Goal: Communication & Community: Answer question/provide support

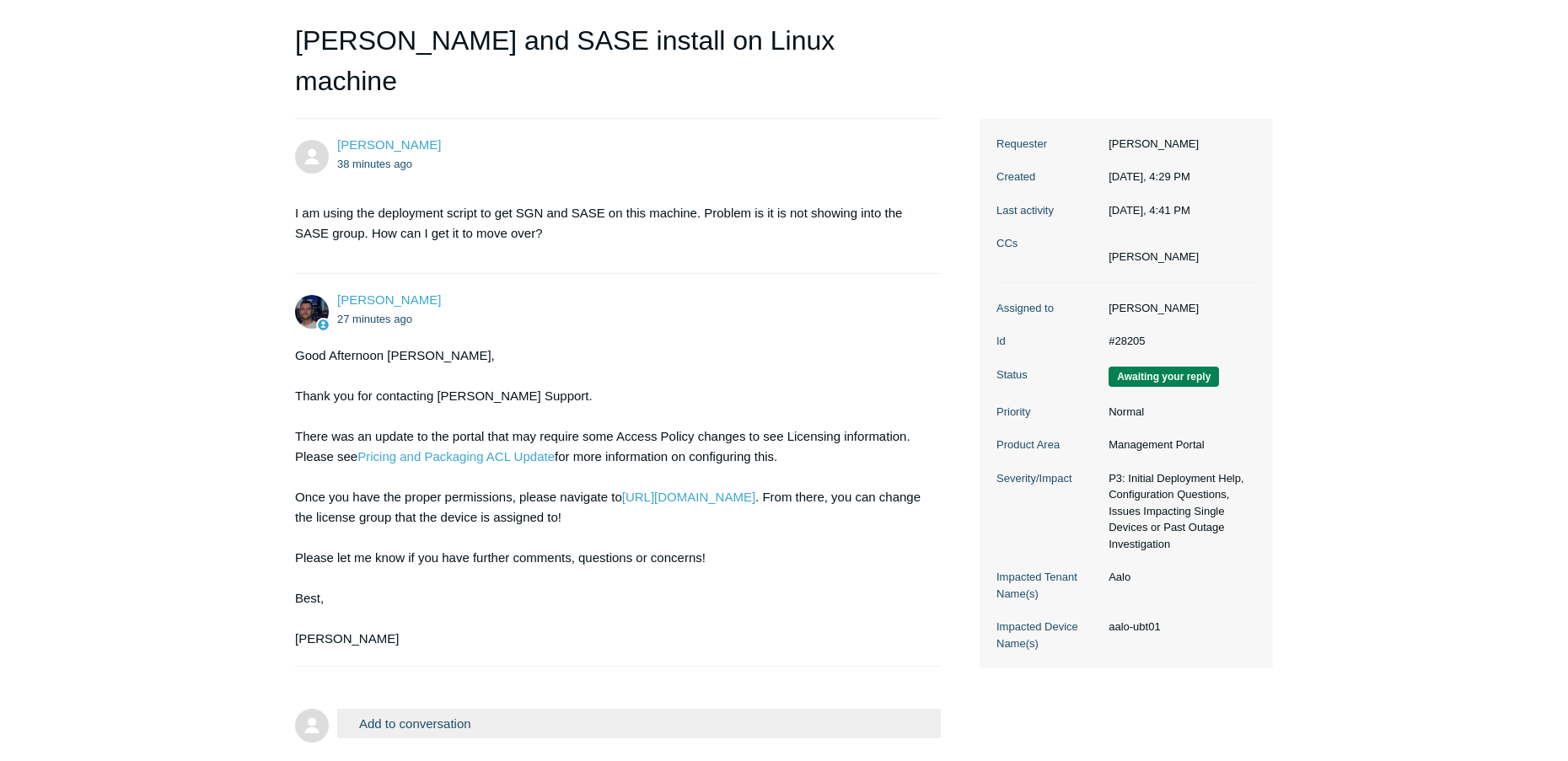
scroll to position [225, 0]
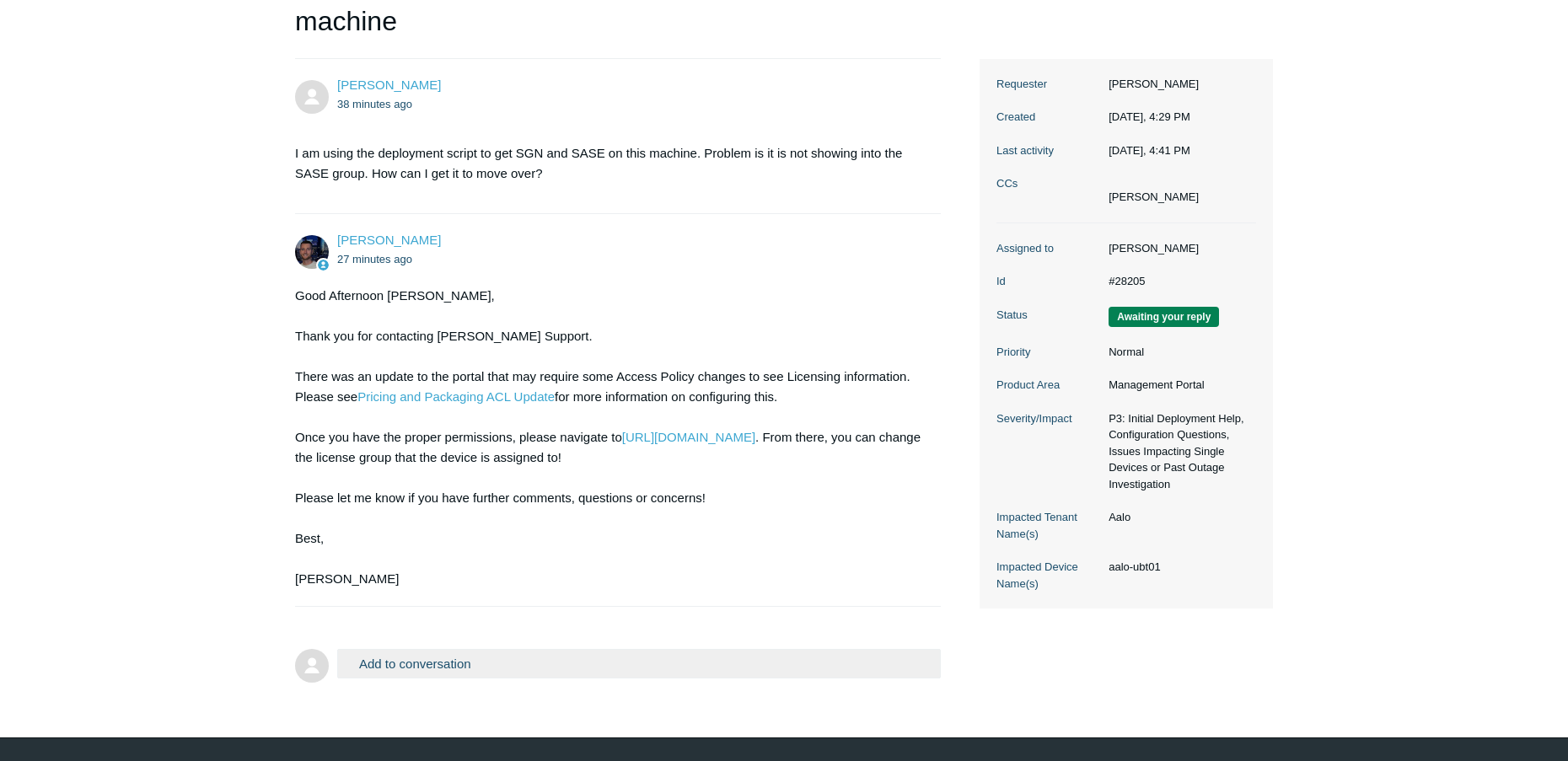
click at [438, 649] on button "Add to conversation" at bounding box center [639, 663] width 604 height 29
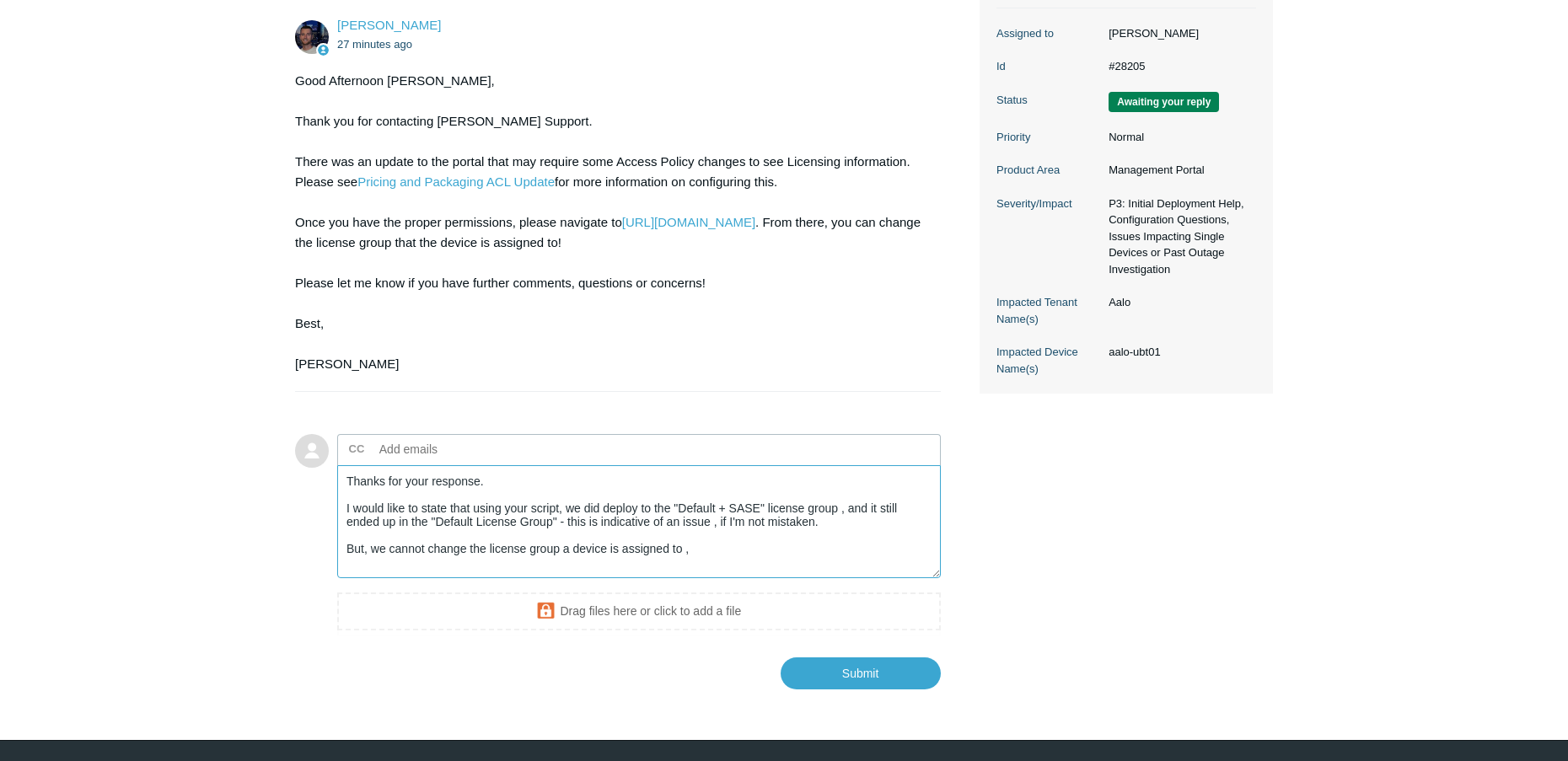
scroll to position [0, 0]
paste textarea "We will have Nick look into what permissions we have and update them if they ar…"
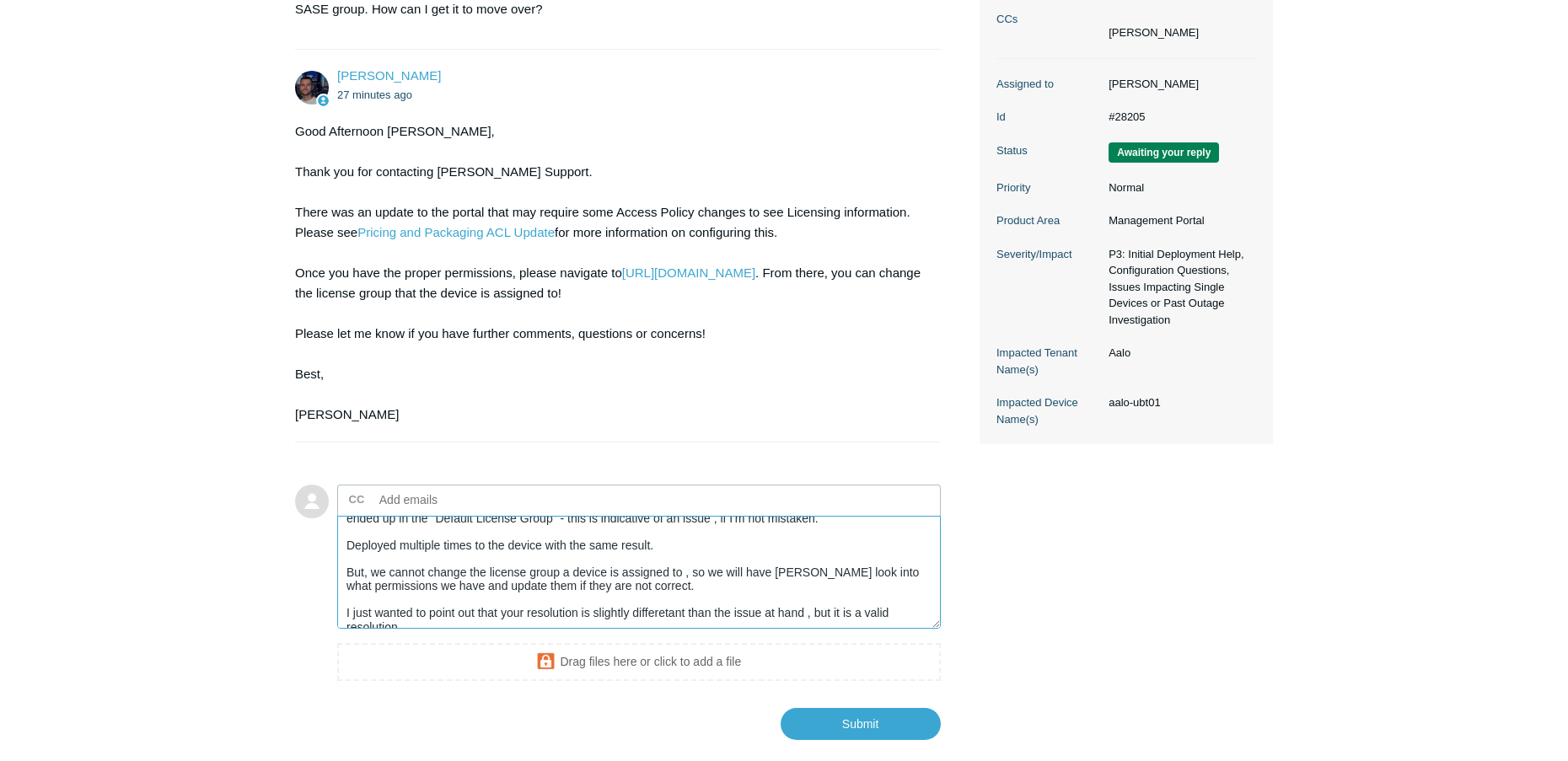
scroll to position [59, 0]
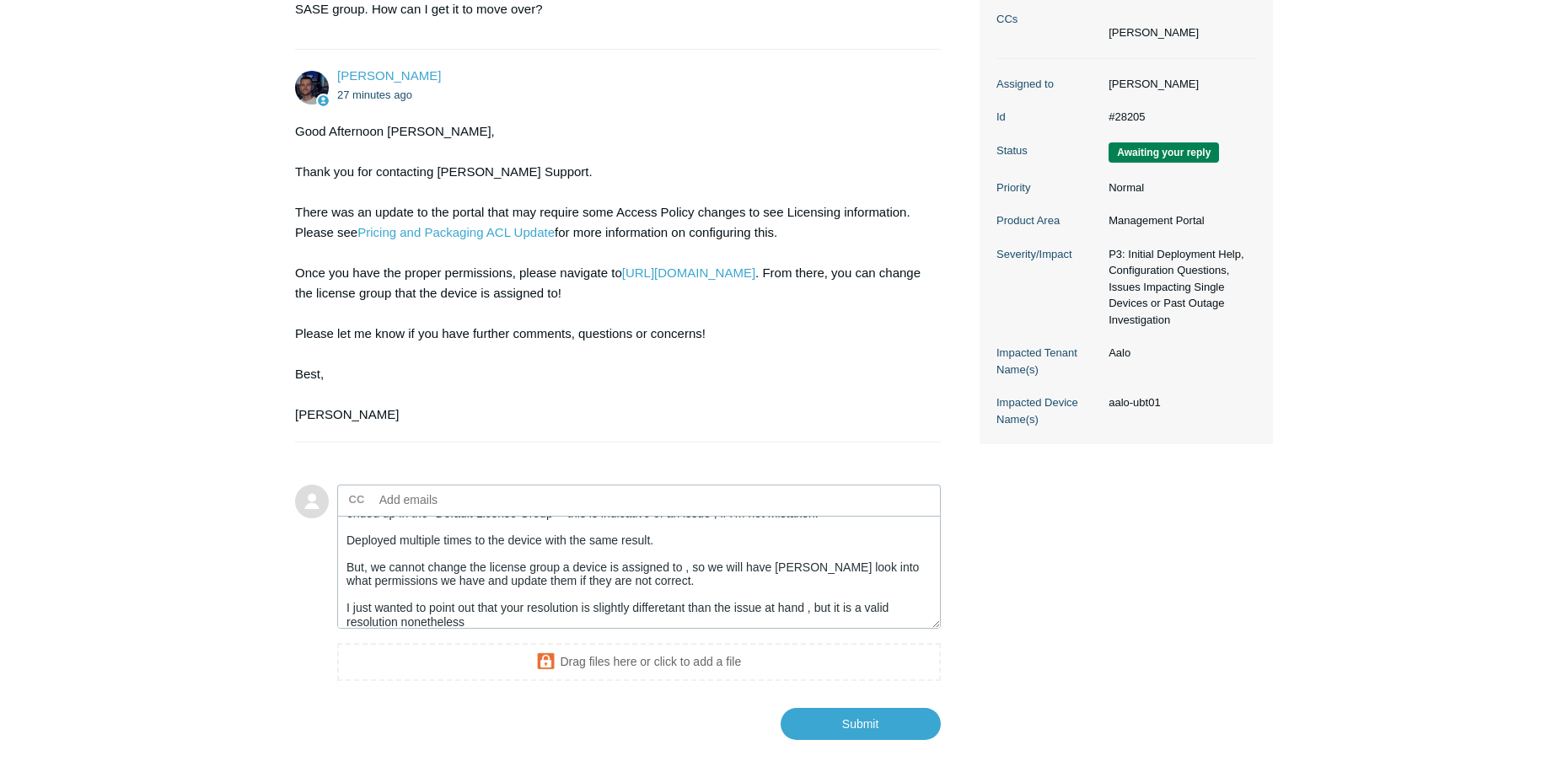
click at [1071, 553] on div "Ray Belden 38 minutes ago I am using the deployment script to get SGN and SASE …" at bounding box center [784, 317] width 978 height 846
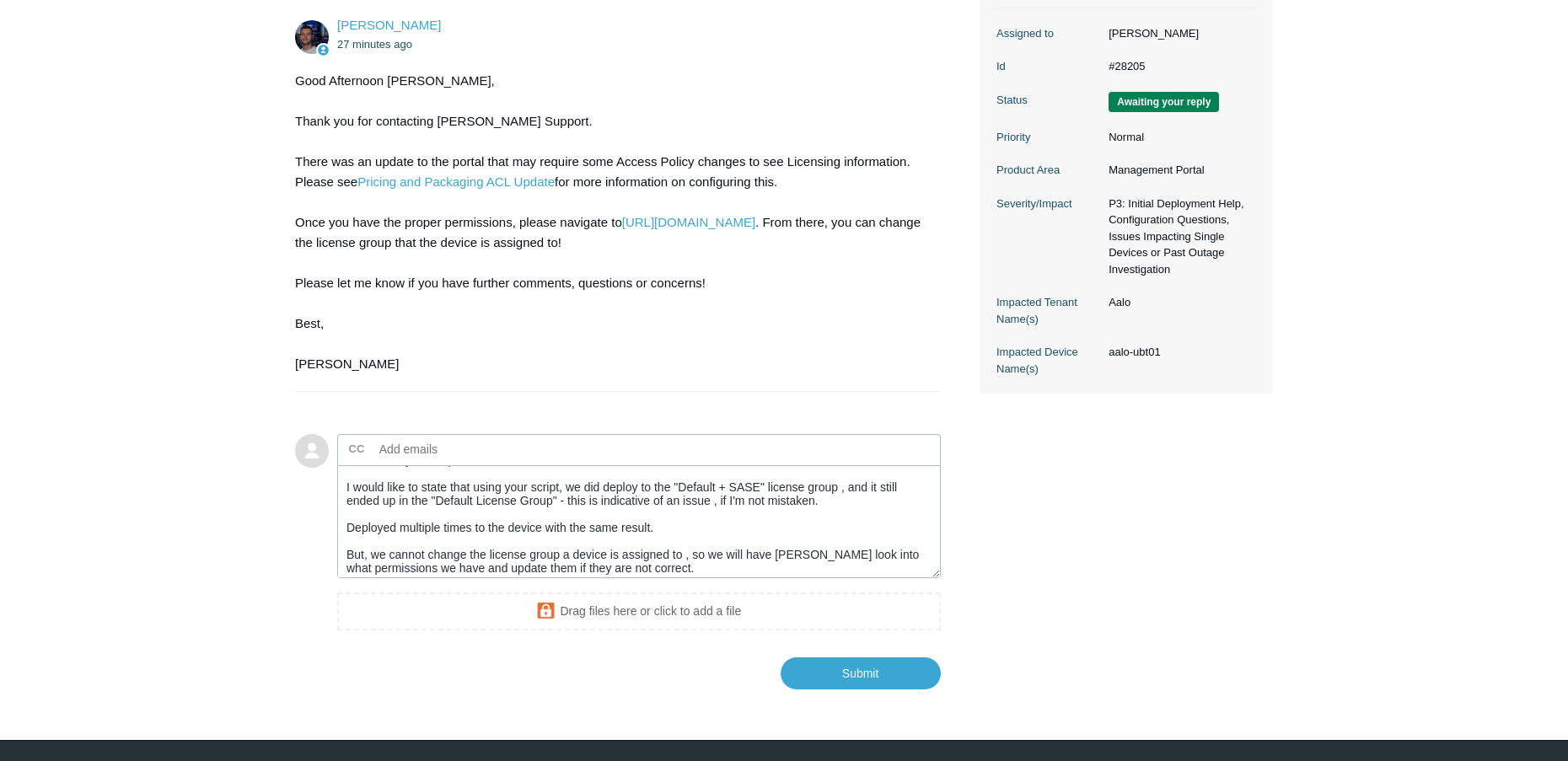
scroll to position [0, 0]
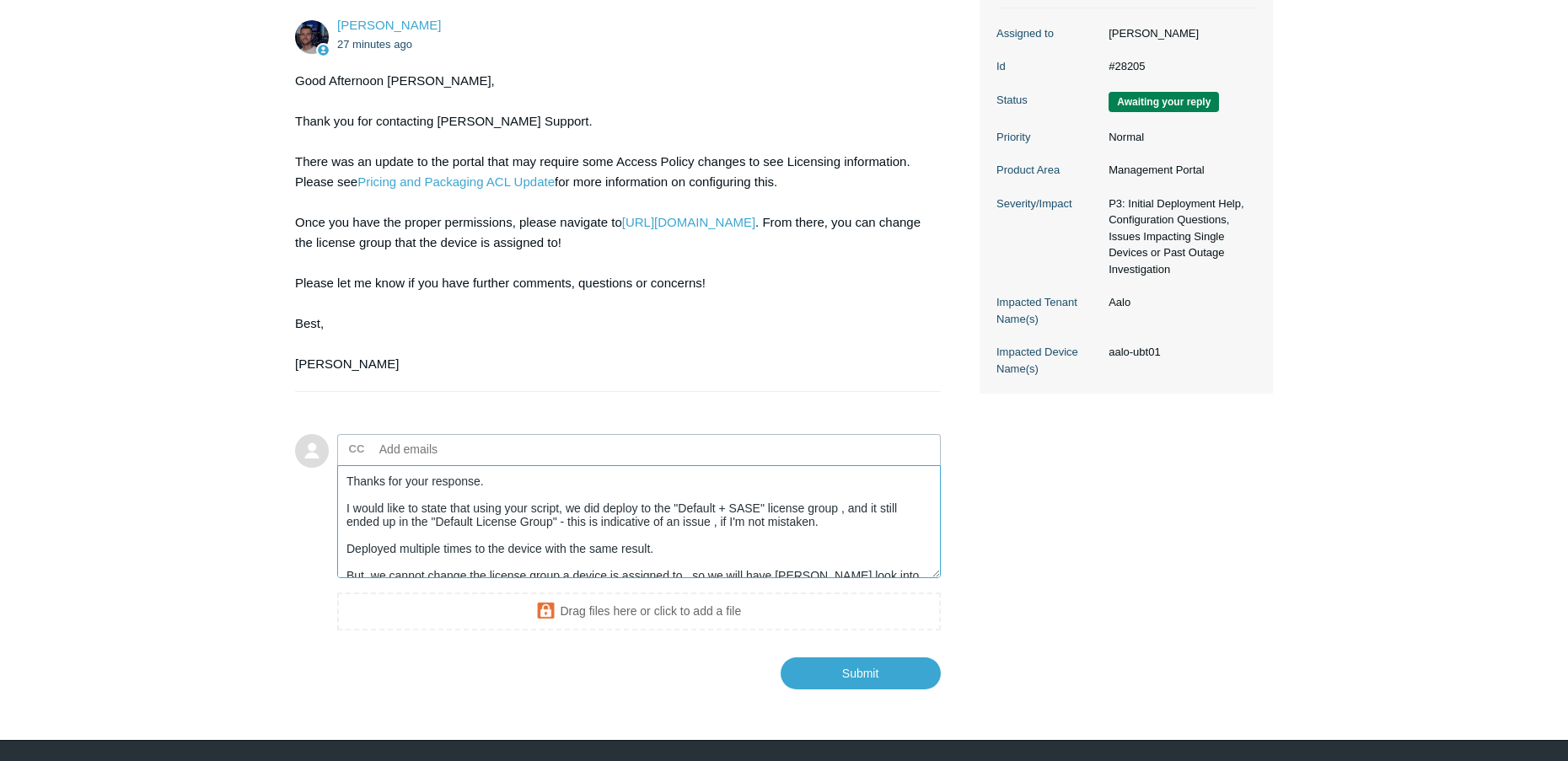
drag, startPoint x: 527, startPoint y: 441, endPoint x: 258, endPoint y: 395, distance: 272.9
click at [337, 466] on textarea "Thanks for your response. I would like to state that using your script, we did …" at bounding box center [639, 522] width 604 height 114
paste textarea "you very much for your quick response"
click at [1026, 494] on div "Ray Belden 38 minutes ago I am using the deployment script to get SGN and SASE …" at bounding box center [784, 266] width 978 height 846
drag, startPoint x: 338, startPoint y: 464, endPoint x: 842, endPoint y: 478, distance: 504.2
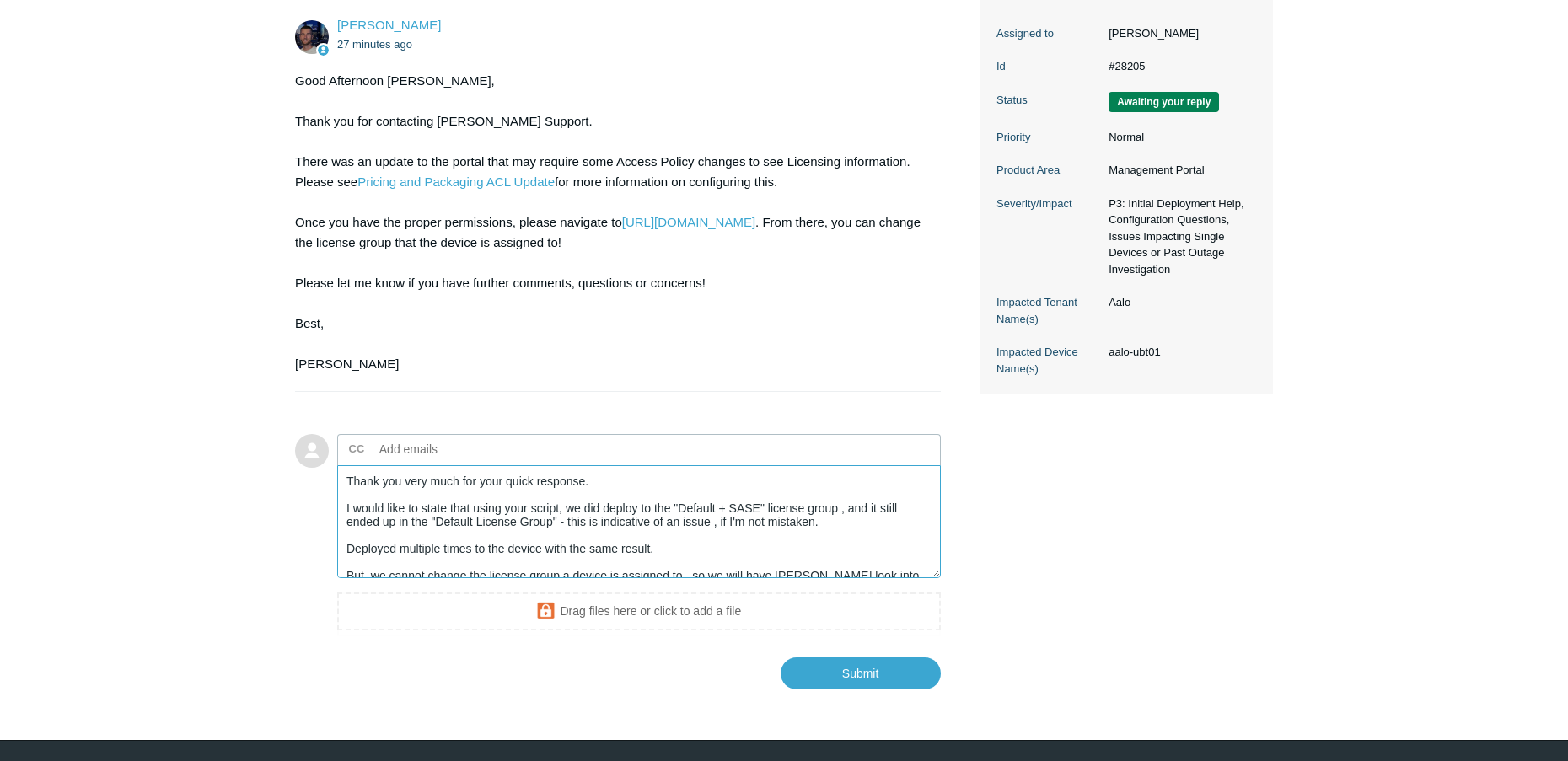
click at [842, 478] on textarea "Thank you very much for your quick response. I would like to state that using y…" at bounding box center [639, 522] width 604 height 114
paste textarea "did want to clarify one point — when using your script, we deployed to the “Def…"
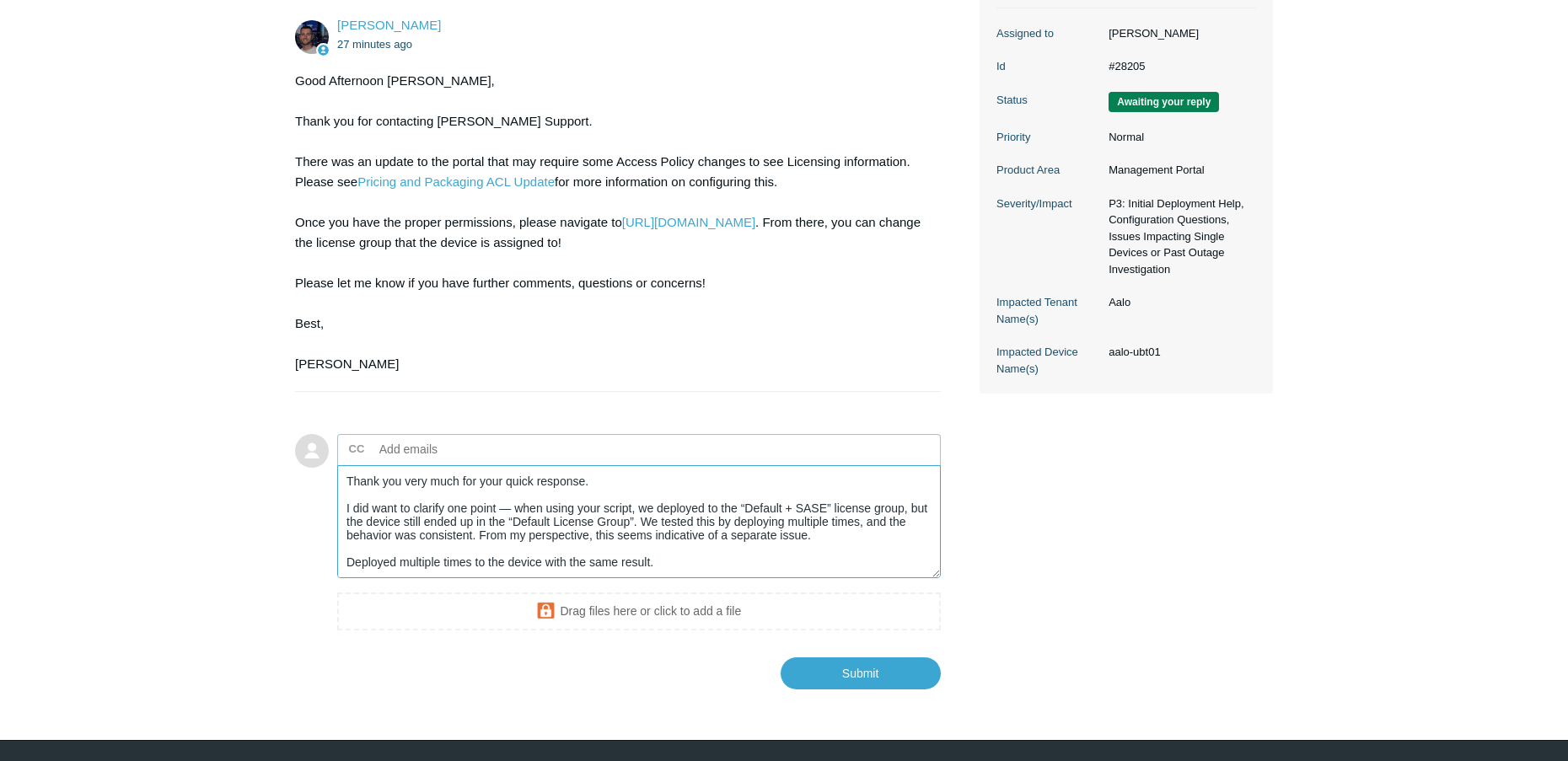
click at [507, 467] on textarea "Thank you very much for your quick response. I did want to clarify one point — …" at bounding box center [639, 522] width 604 height 114
click at [1330, 561] on main "Requests Contributions Following Todyl Support Center My activities Todyl and S…" at bounding box center [784, 154] width 1568 height 1070
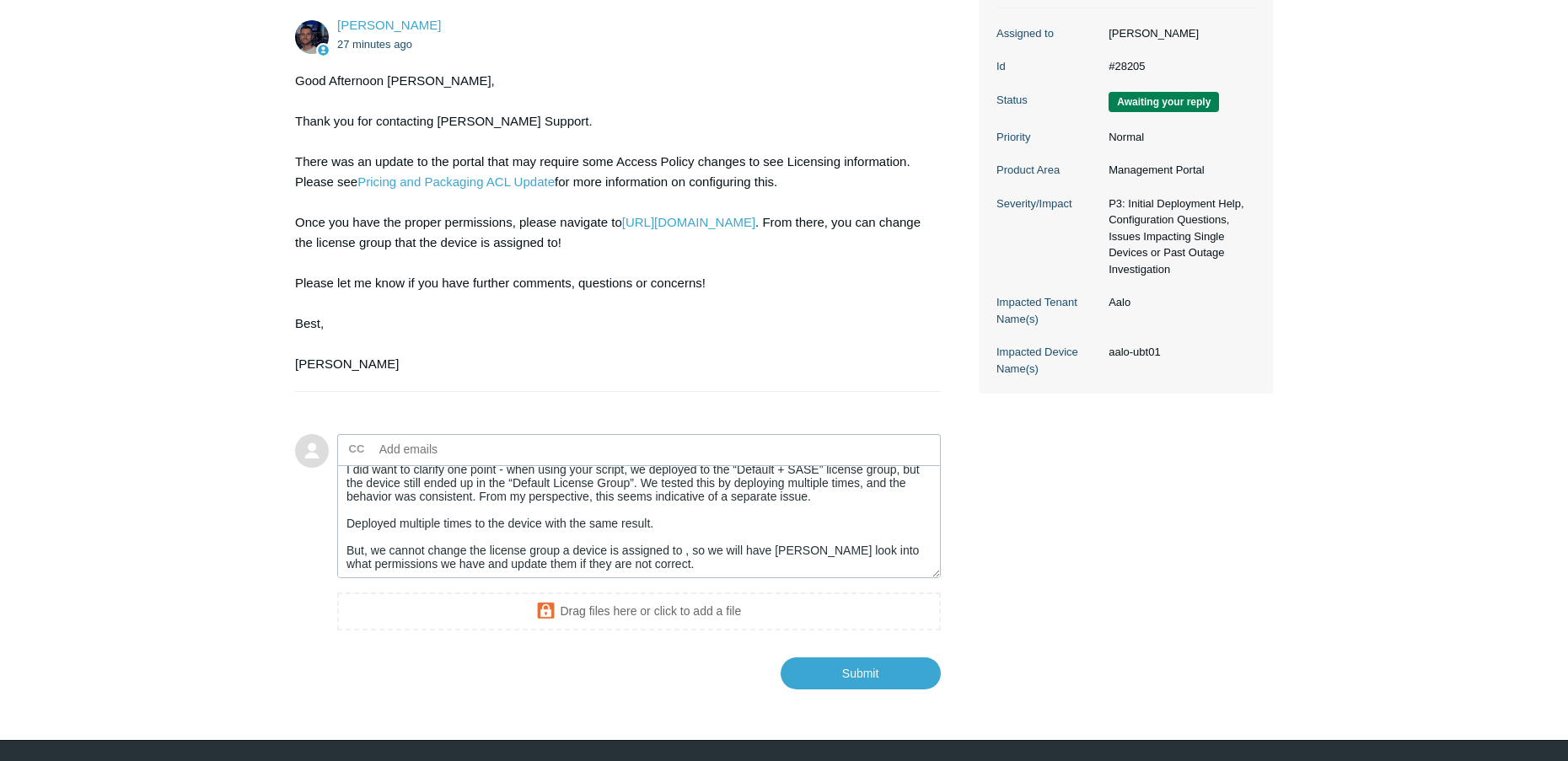
scroll to position [77, 0]
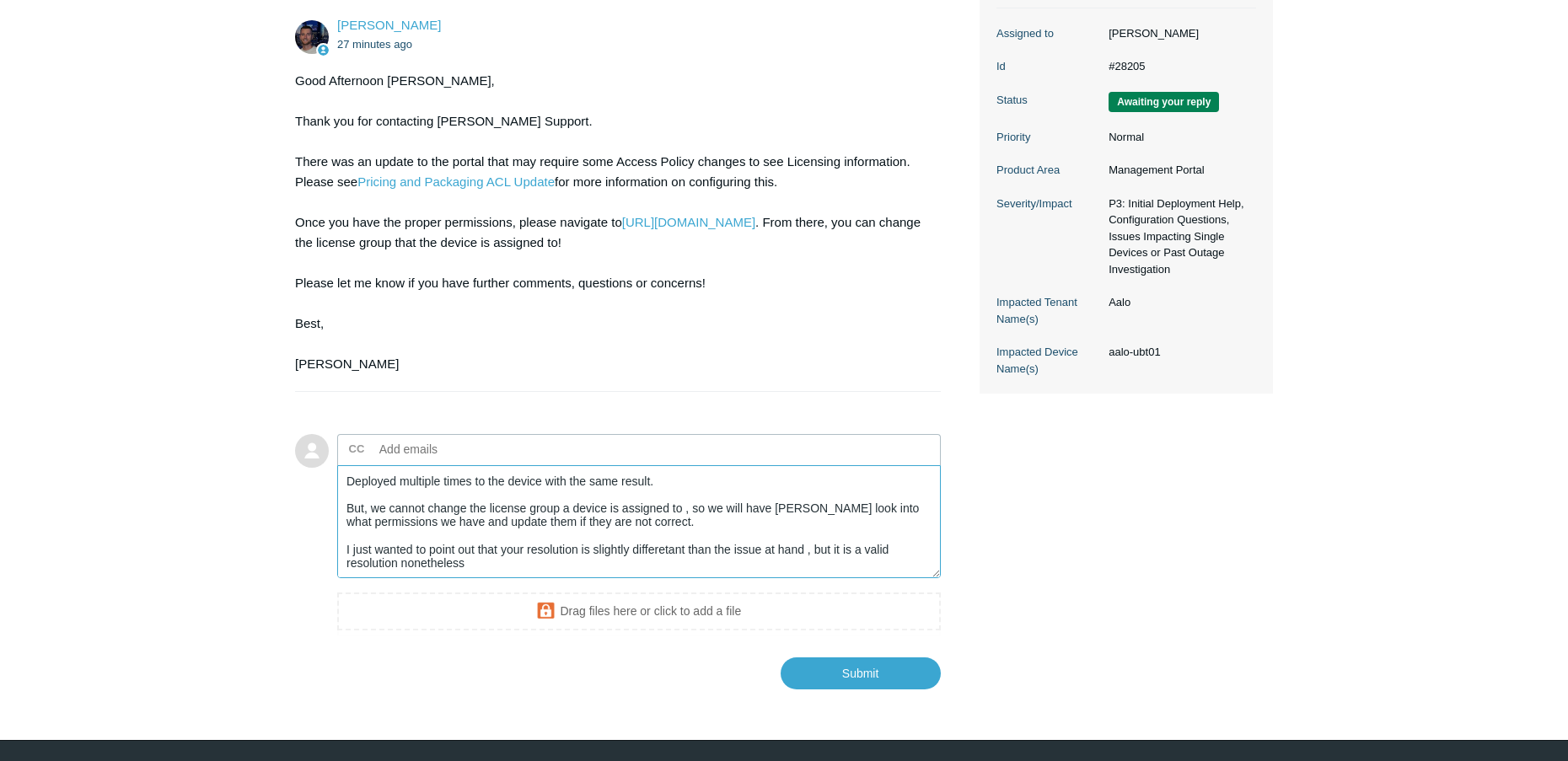
drag, startPoint x: 345, startPoint y: 440, endPoint x: 573, endPoint y: 520, distance: 241.6
click at [573, 520] on textarea "Thank you very much for your quick response. I did want to clarify one point - …" at bounding box center [639, 522] width 604 height 114
paste textarea "Since we aren’t able to directly change the license group a device is assigned …"
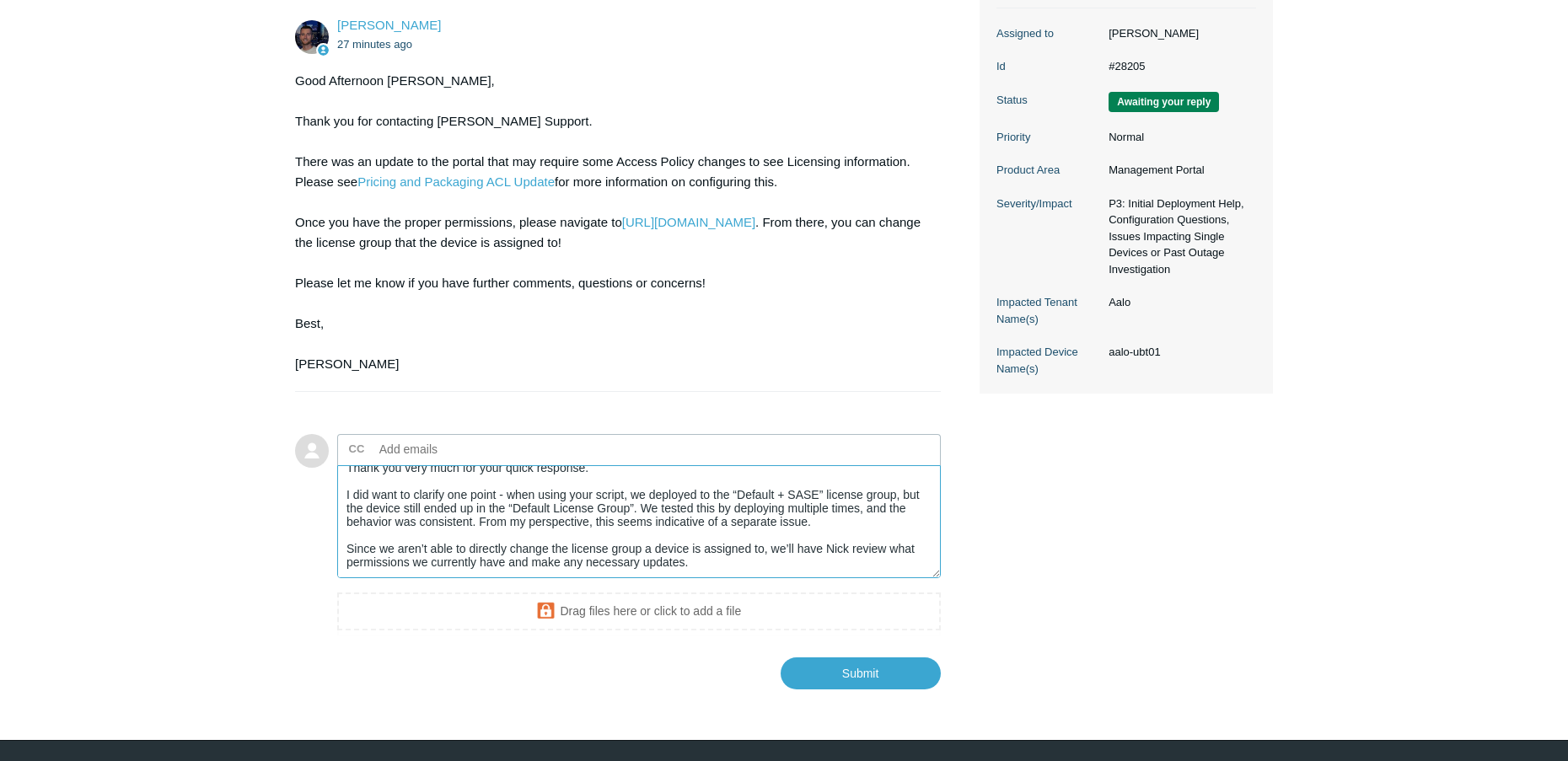
scroll to position [13, 0]
click at [752, 531] on textarea "Thank you very much for your quick response. I did want to clarify one point - …" at bounding box center [639, 522] width 604 height 114
paste textarea "I just wanted to highlight that while your resolution does make sense and is va…"
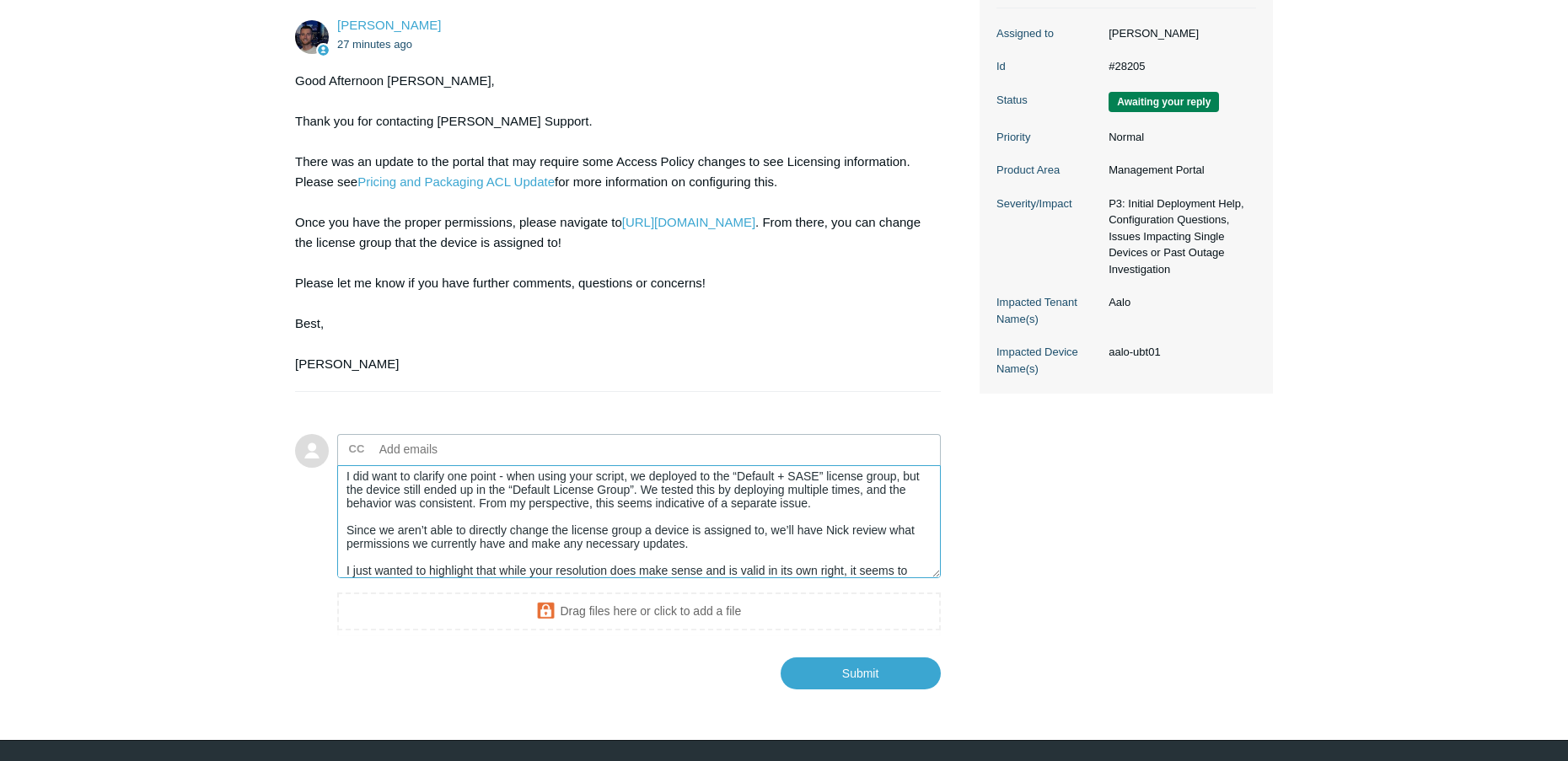
scroll to position [45, 0]
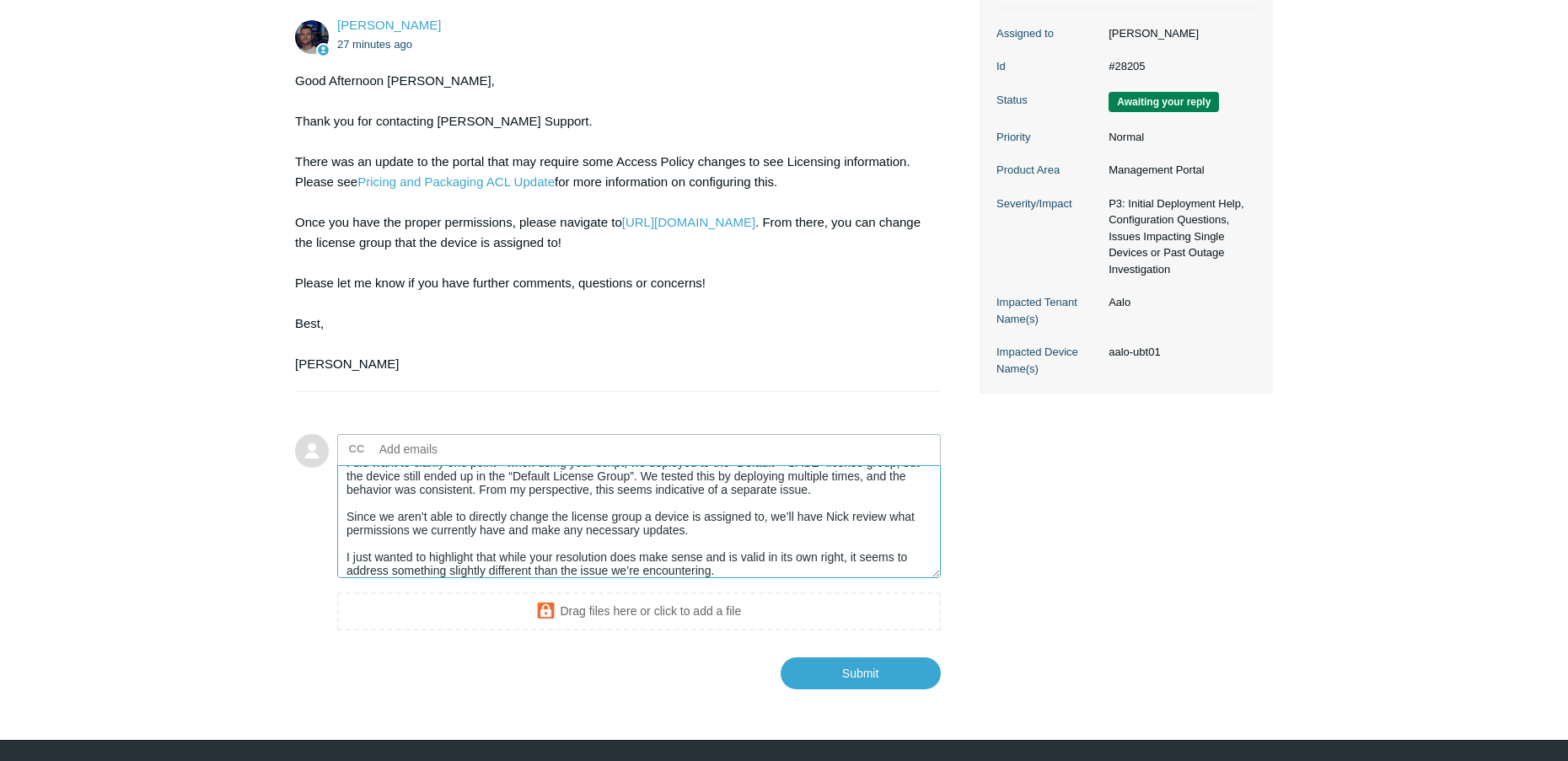
click at [764, 524] on textarea "Thank you very much for your quick response. I did want to clarify one point - …" at bounding box center [639, 522] width 604 height 114
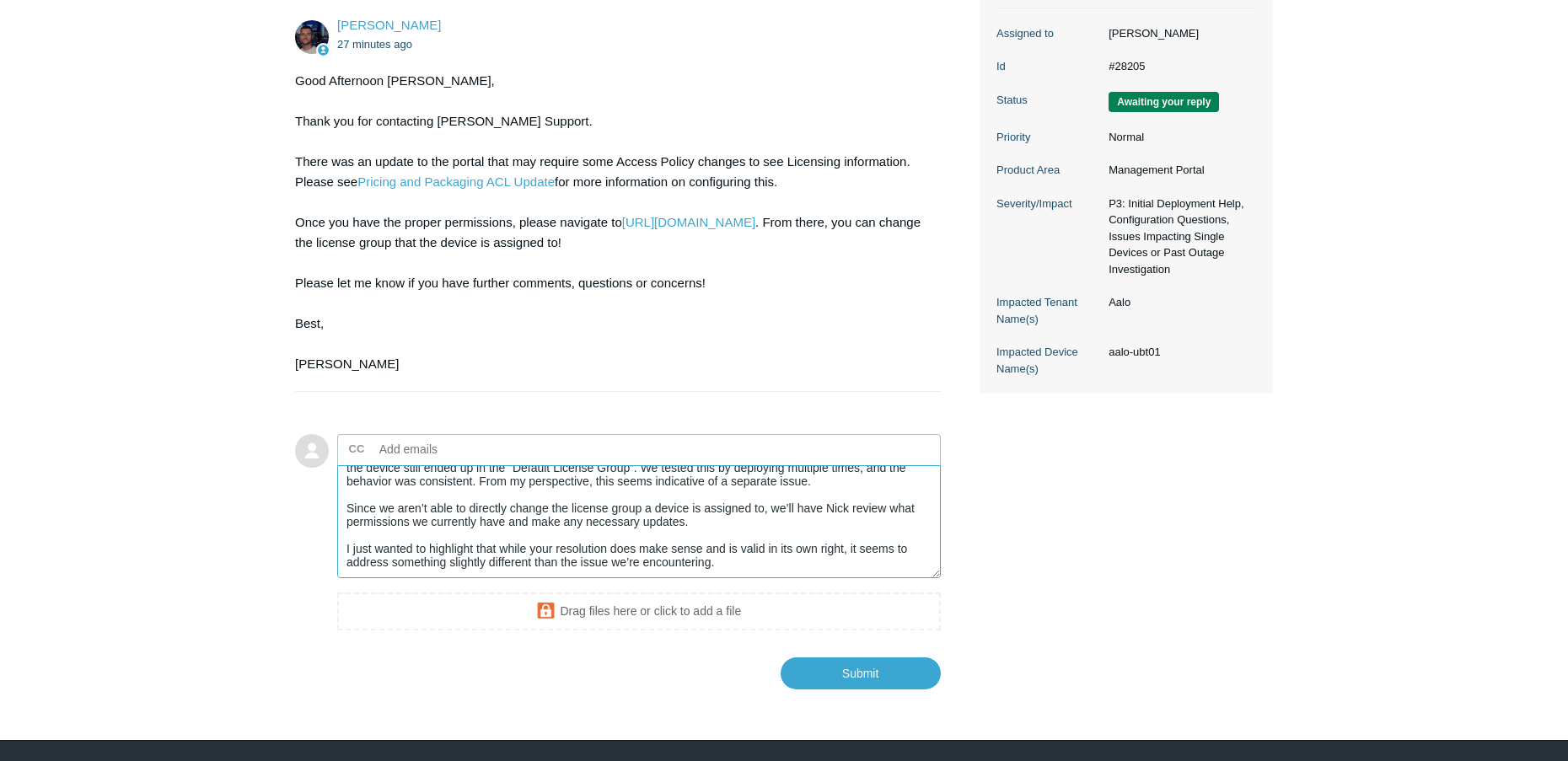
scroll to position [72, 0]
paste textarea "Thanks again for your time and guidance — it’s greatly appreciated."
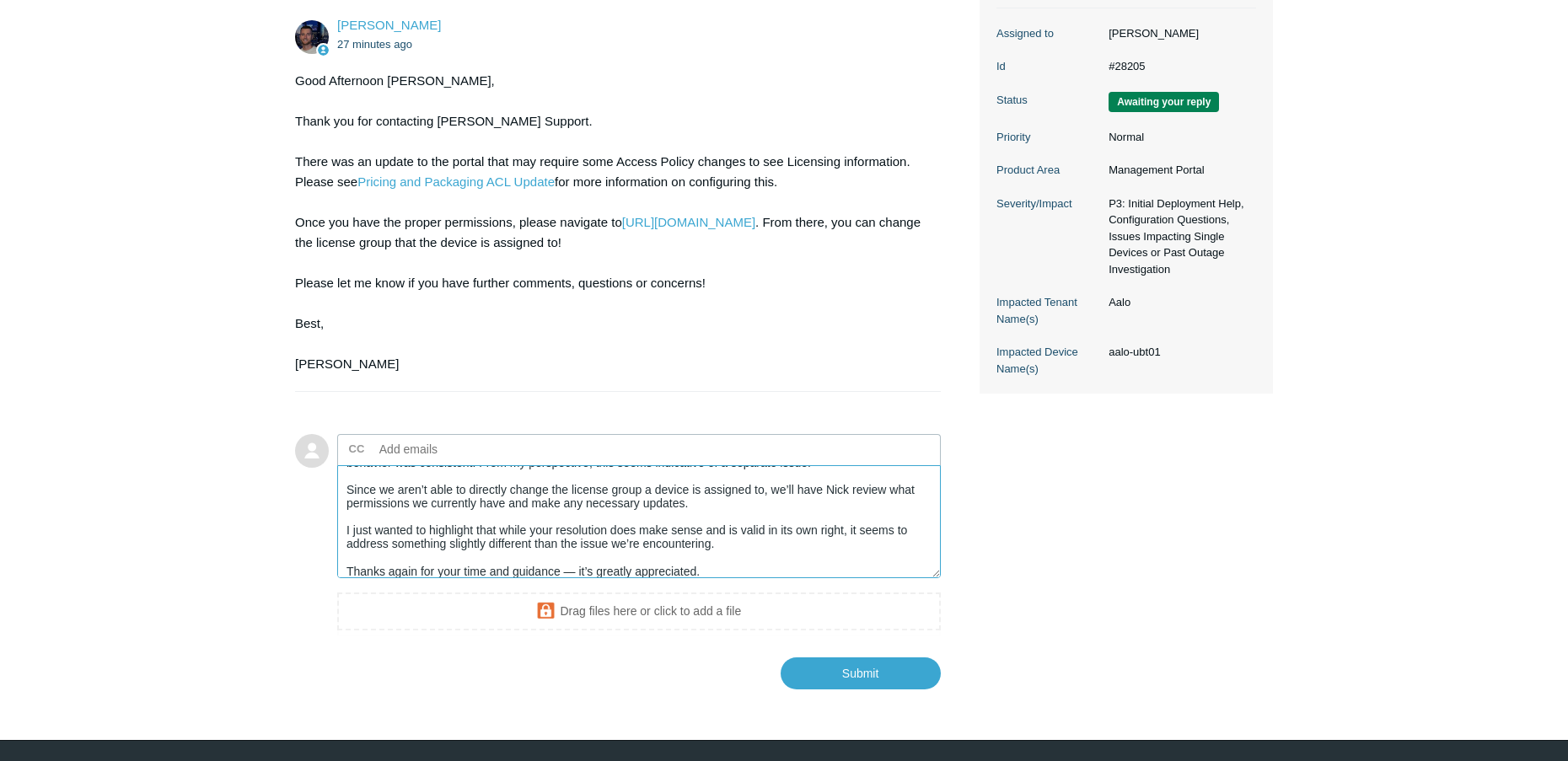
click at [572, 531] on textarea "Thank you very much for your quick response. I did want to clarify one point - …" at bounding box center [639, 522] width 604 height 114
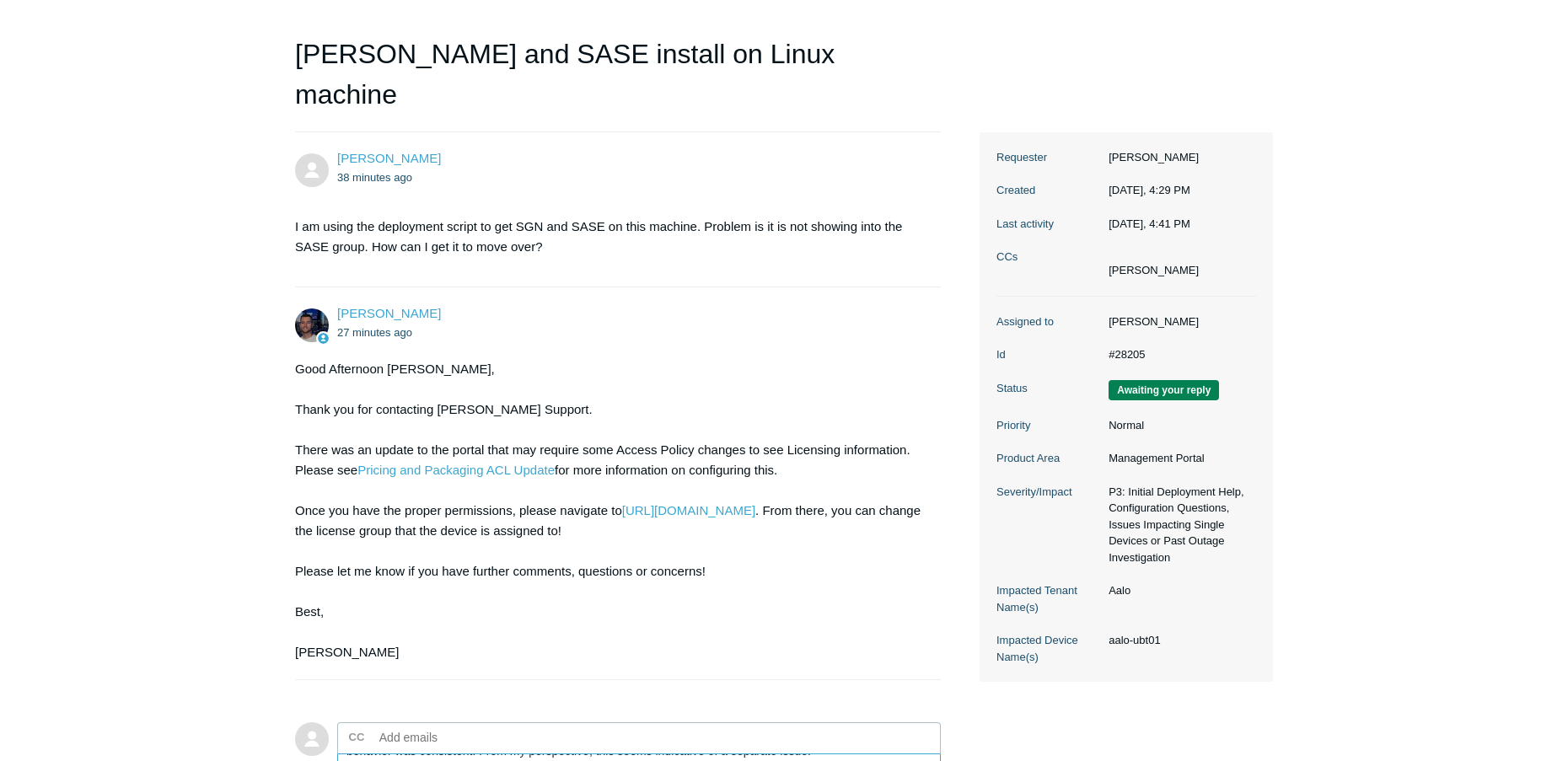
scroll to position [440, 0]
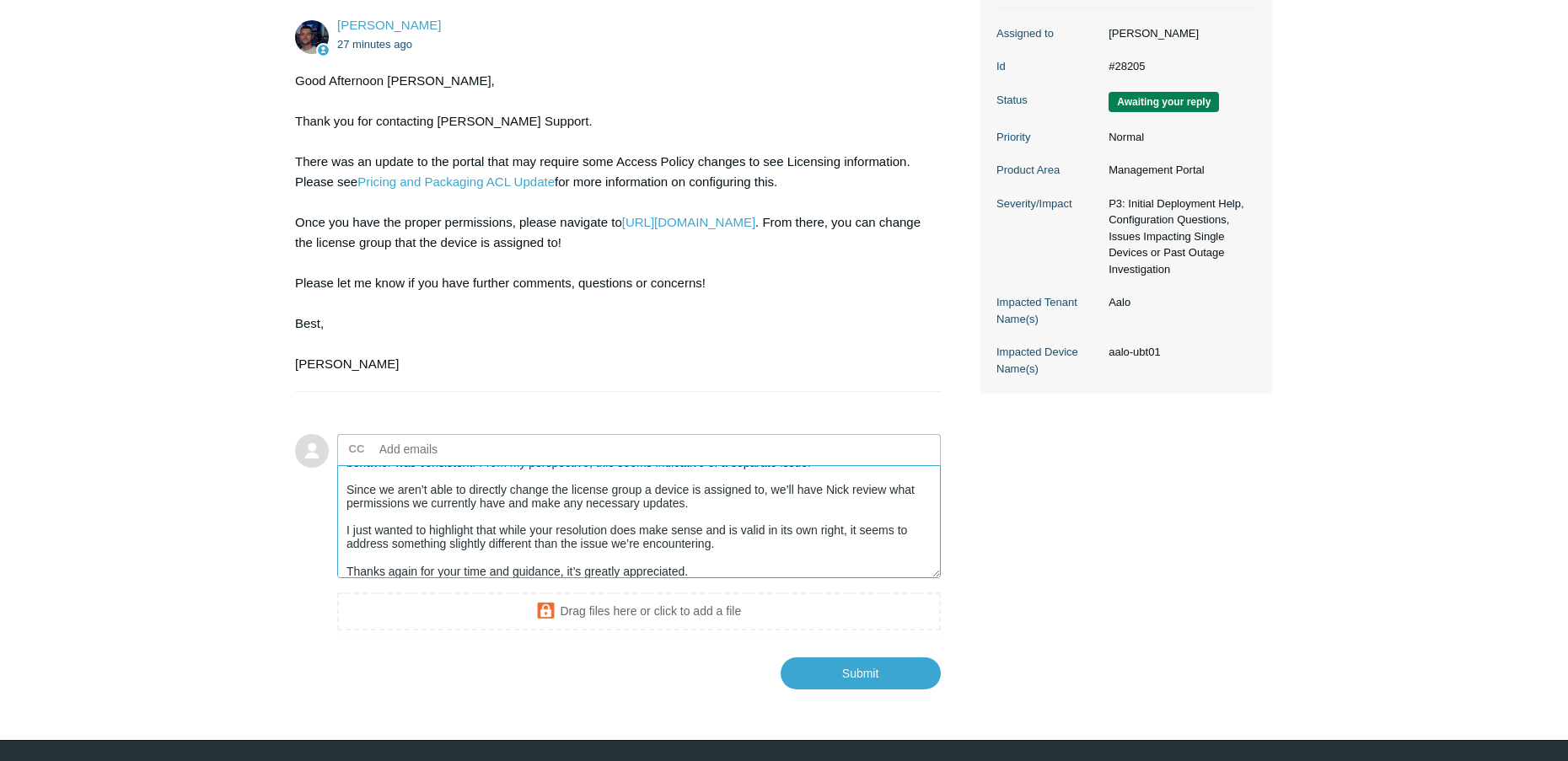
click at [744, 532] on textarea "Thank you very much for your quick response. I did want to clarify one point - …" at bounding box center [639, 522] width 604 height 114
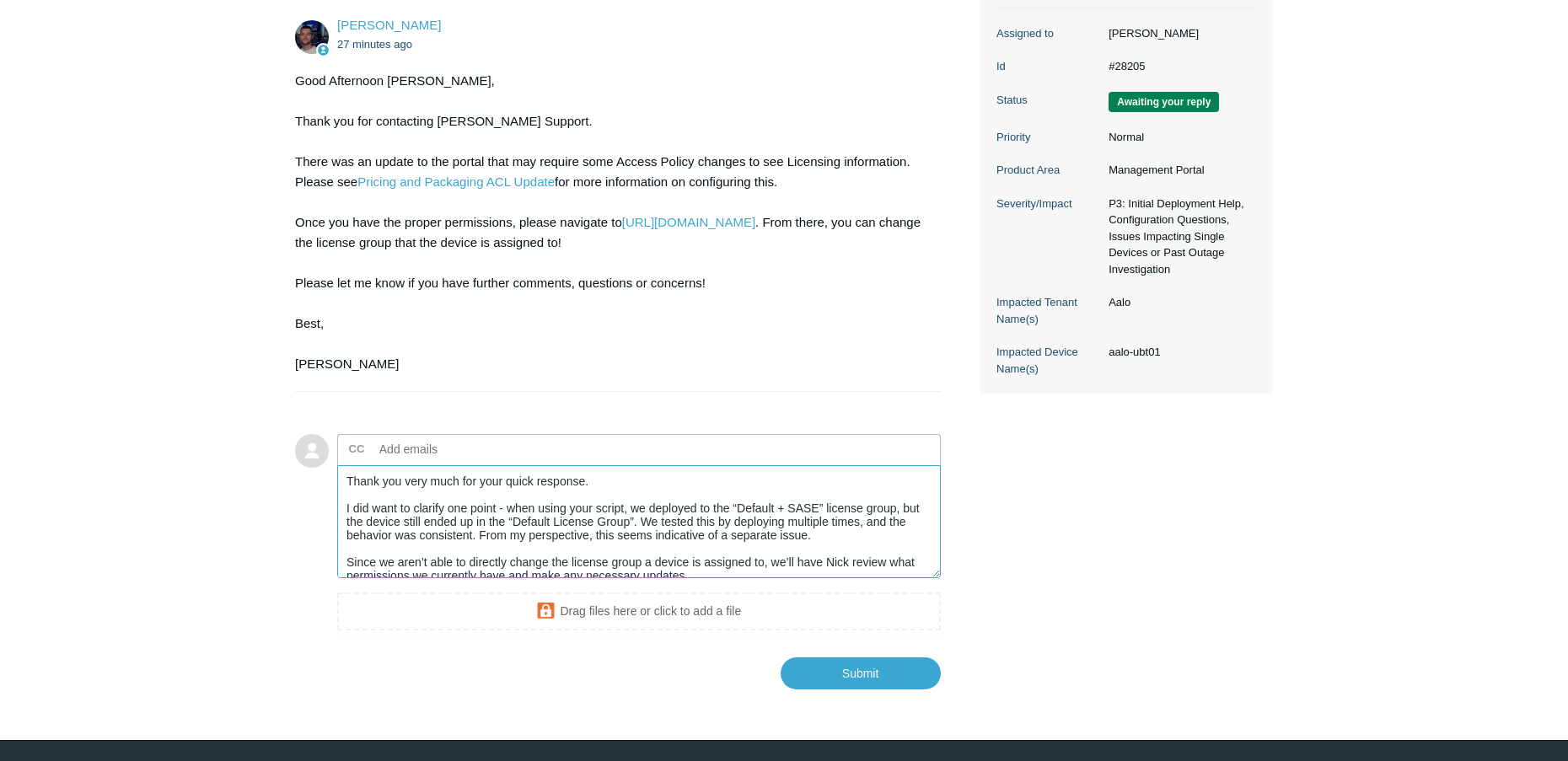
click at [832, 497] on textarea "Thank you very much for your quick response. I did want to clarify one point - …" at bounding box center [639, 522] width 604 height 114
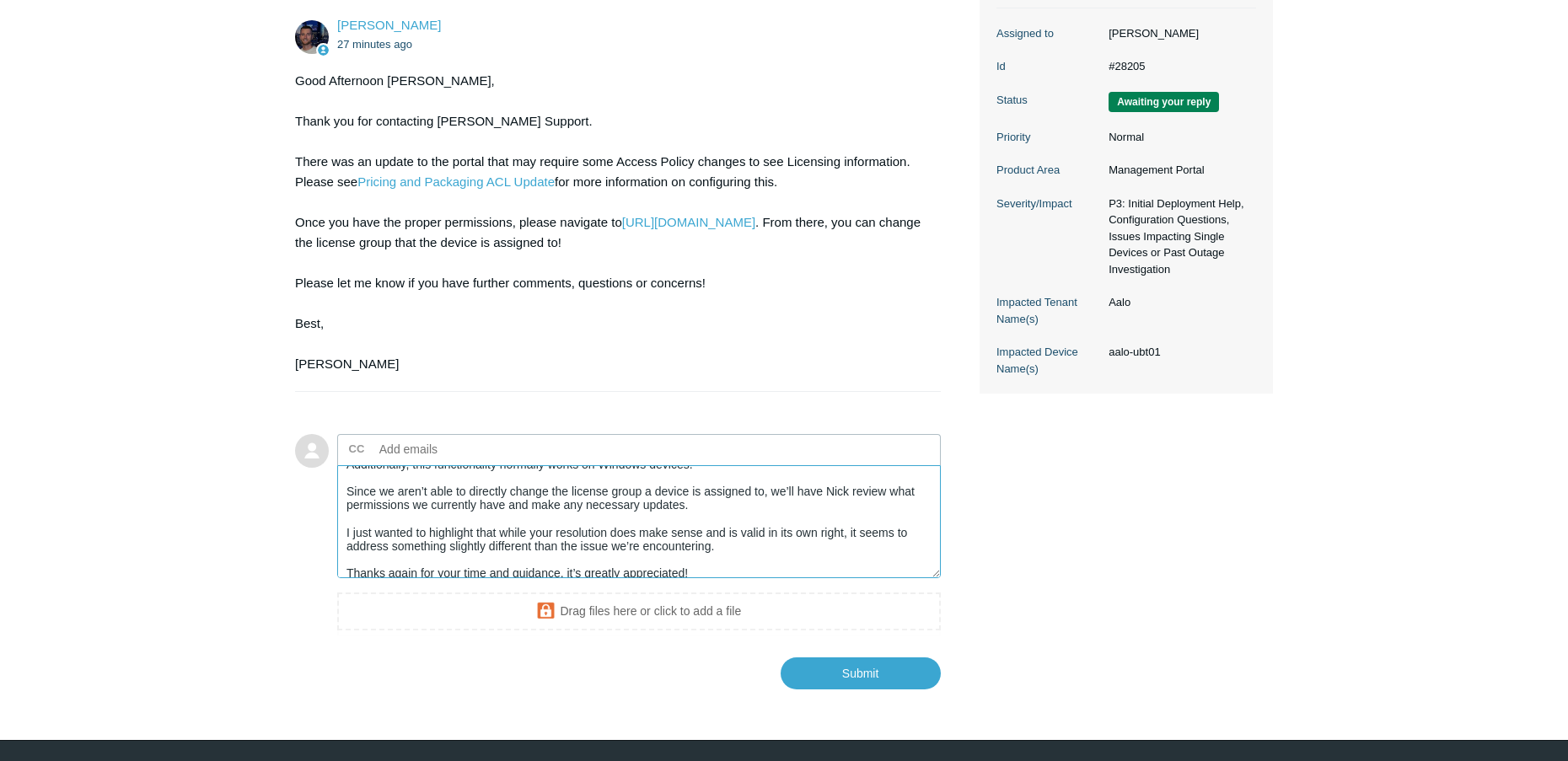
scroll to position [108, 0]
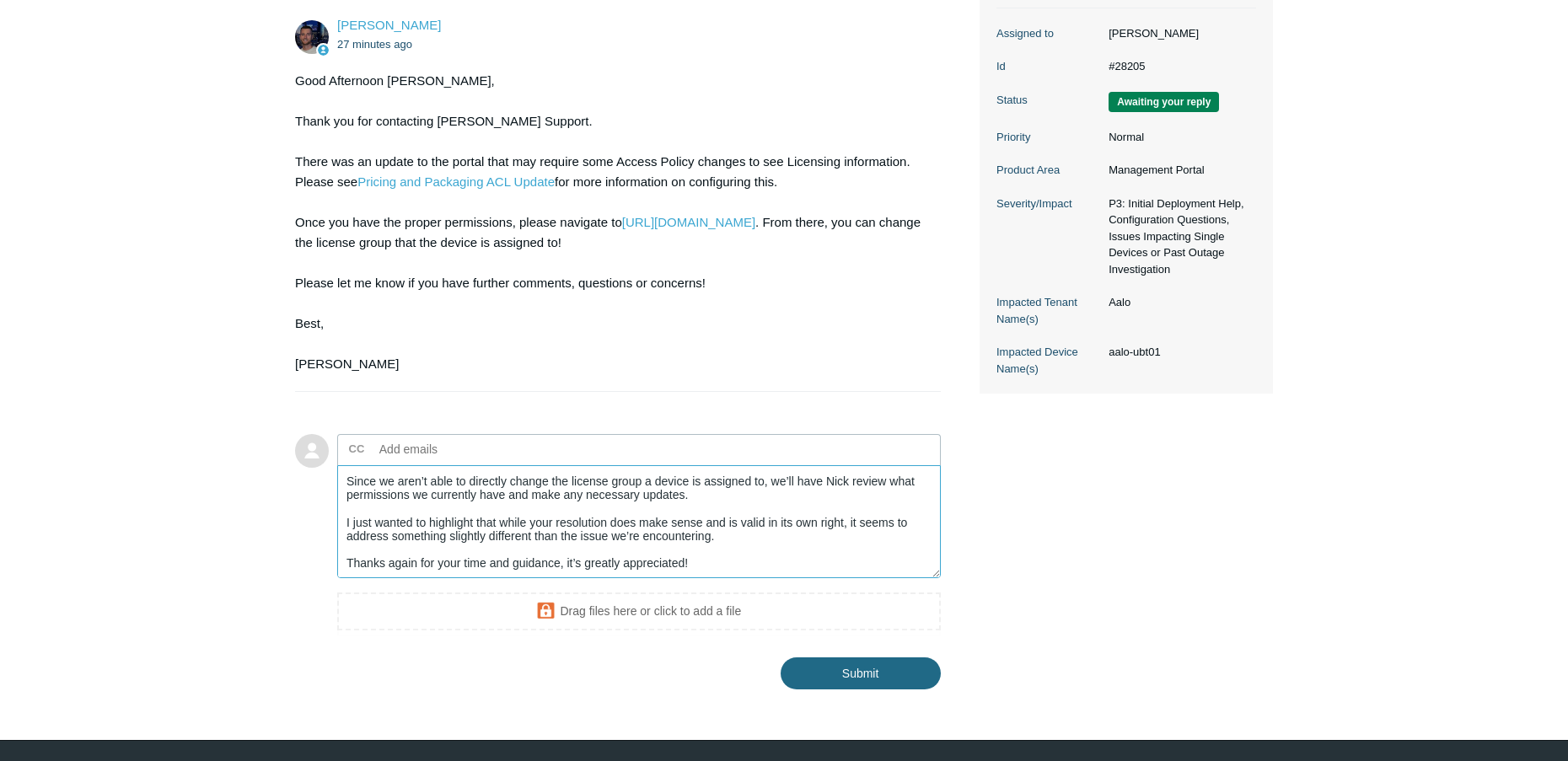
type textarea "Thank you very much for your quick response. I did want to clarify one point - …"
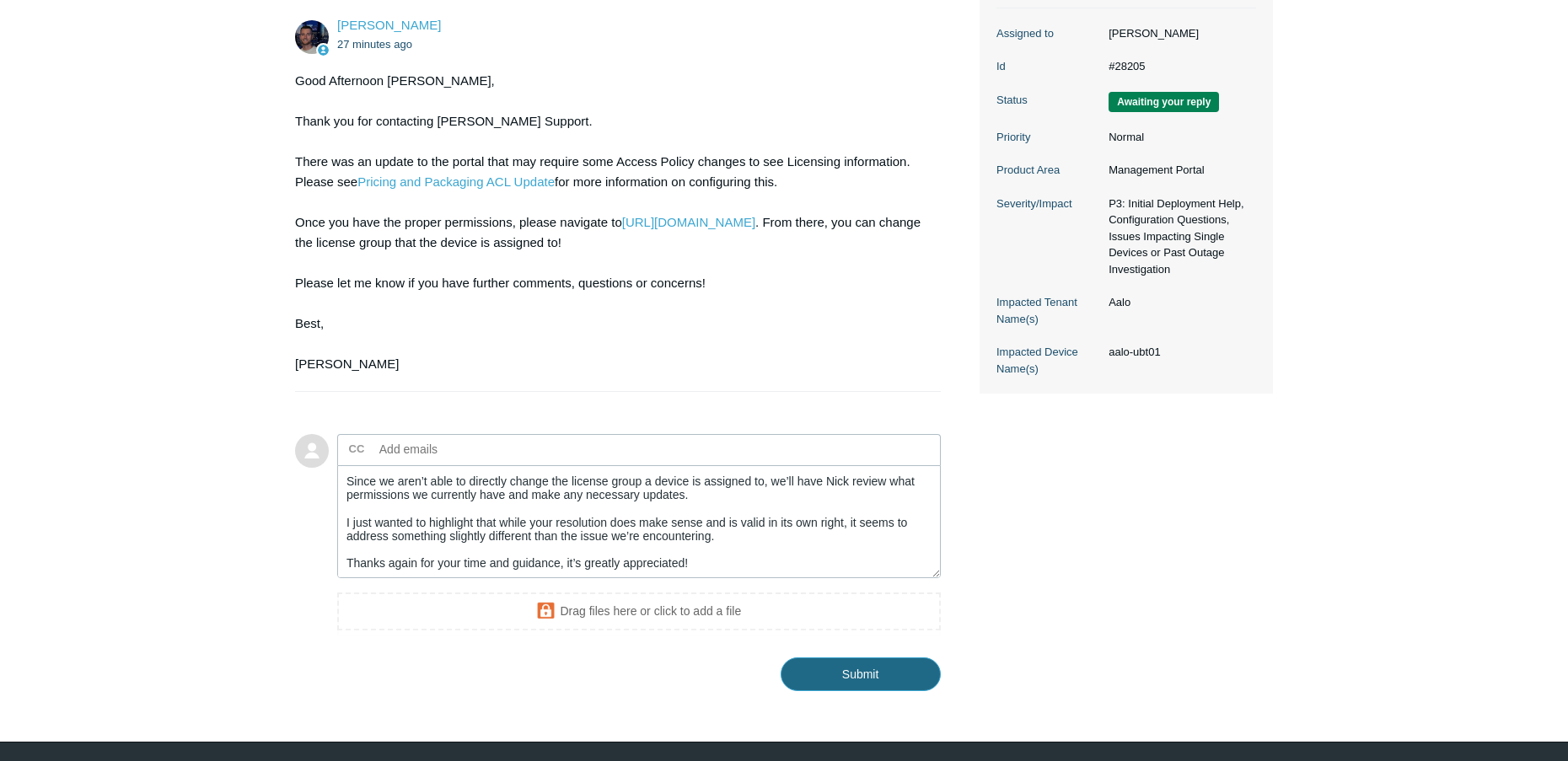
click at [859, 658] on input "Submit" at bounding box center [861, 674] width 160 height 34
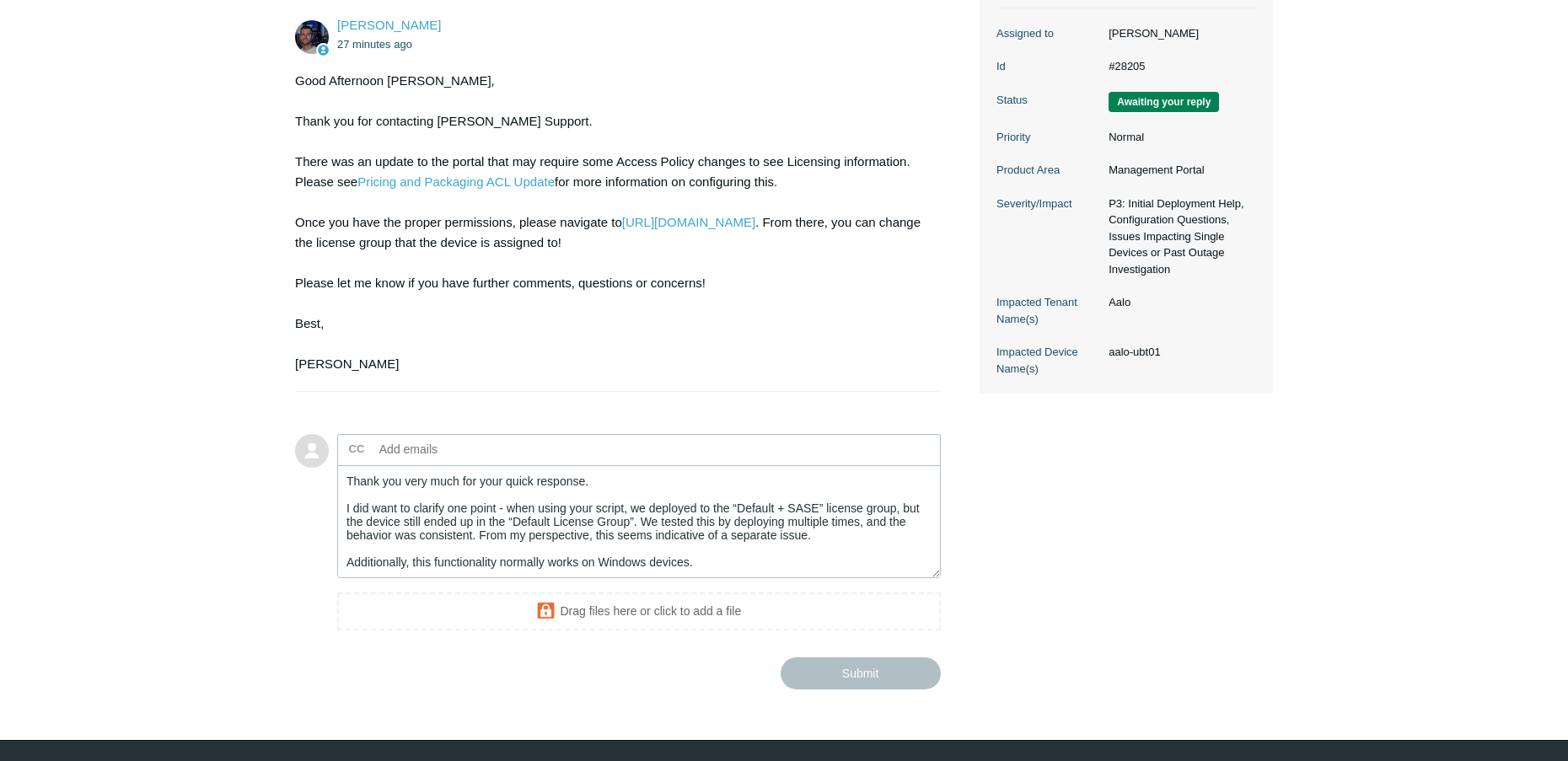
scroll to position [79, 0]
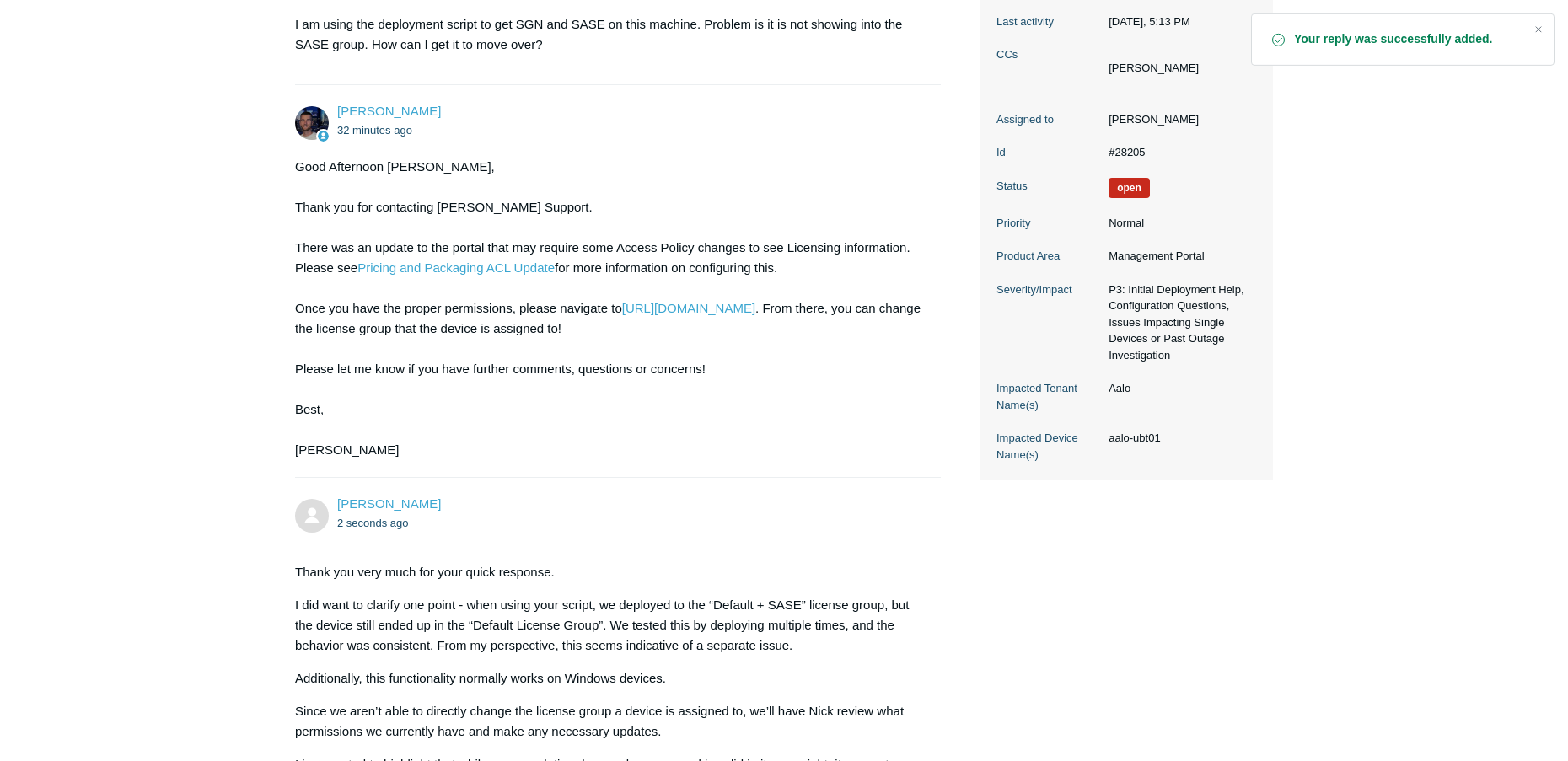
scroll to position [526, 0]
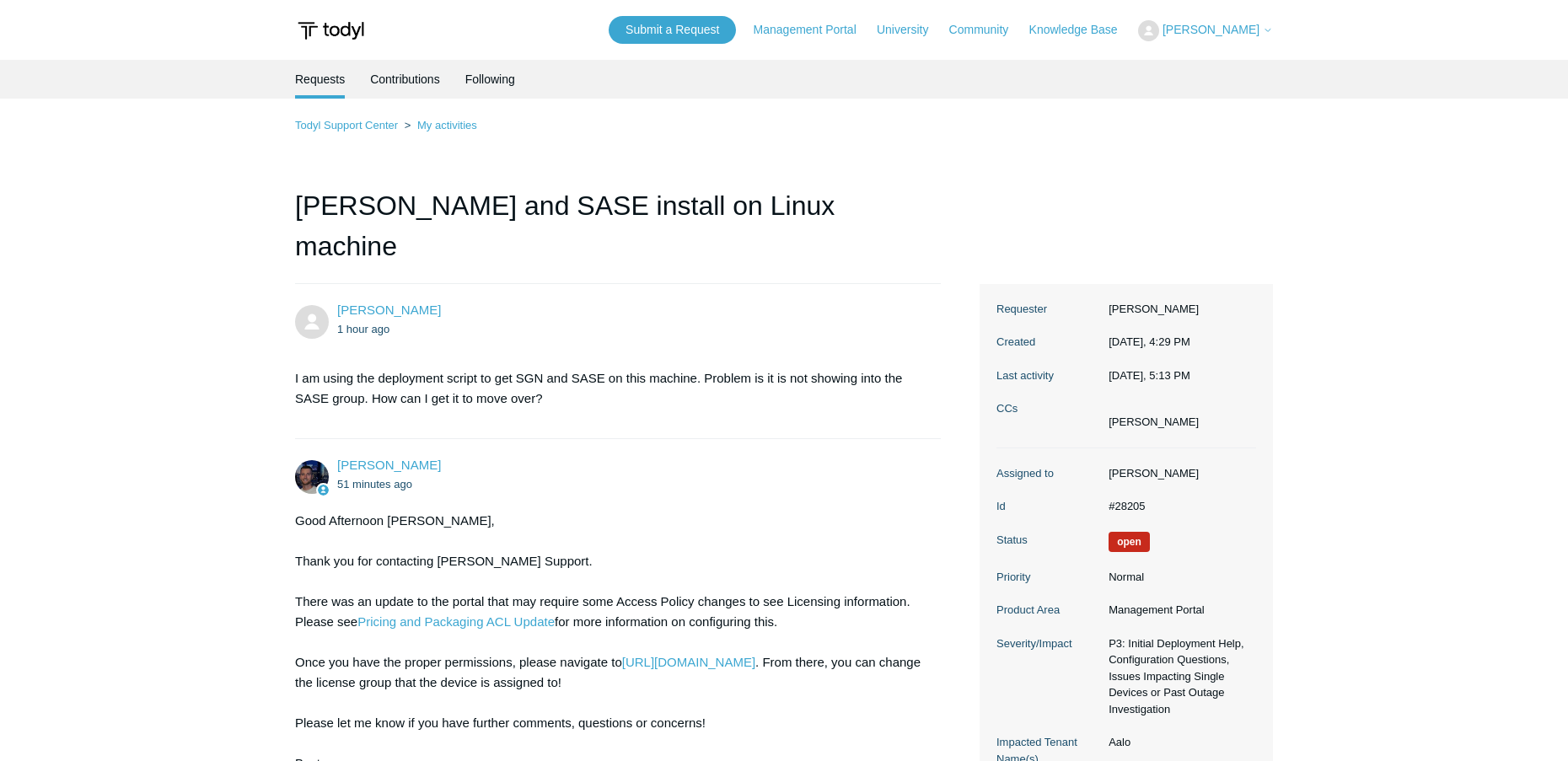
scroll to position [605, 0]
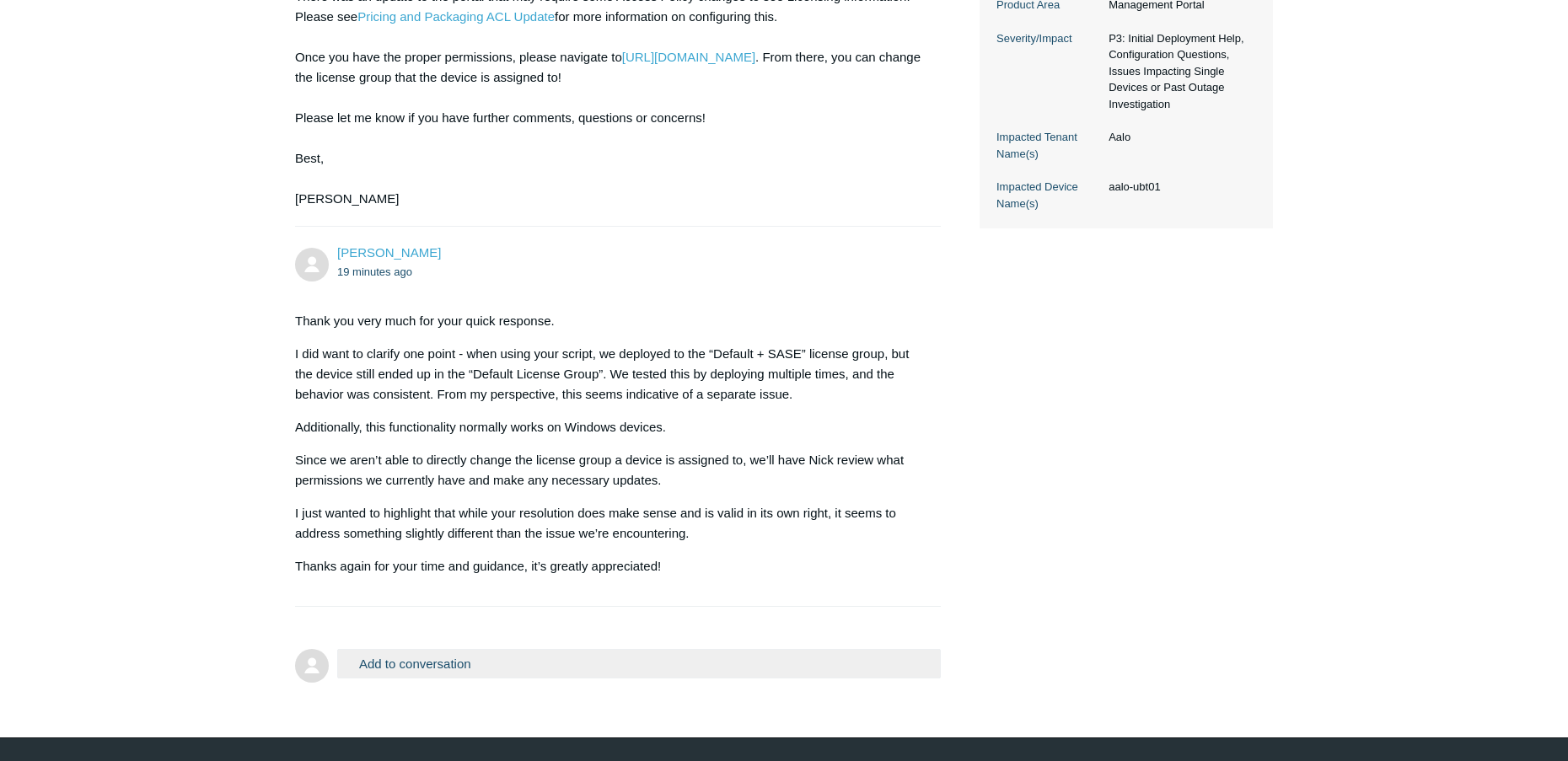
click at [436, 649] on button "Add to conversation" at bounding box center [639, 663] width 604 height 29
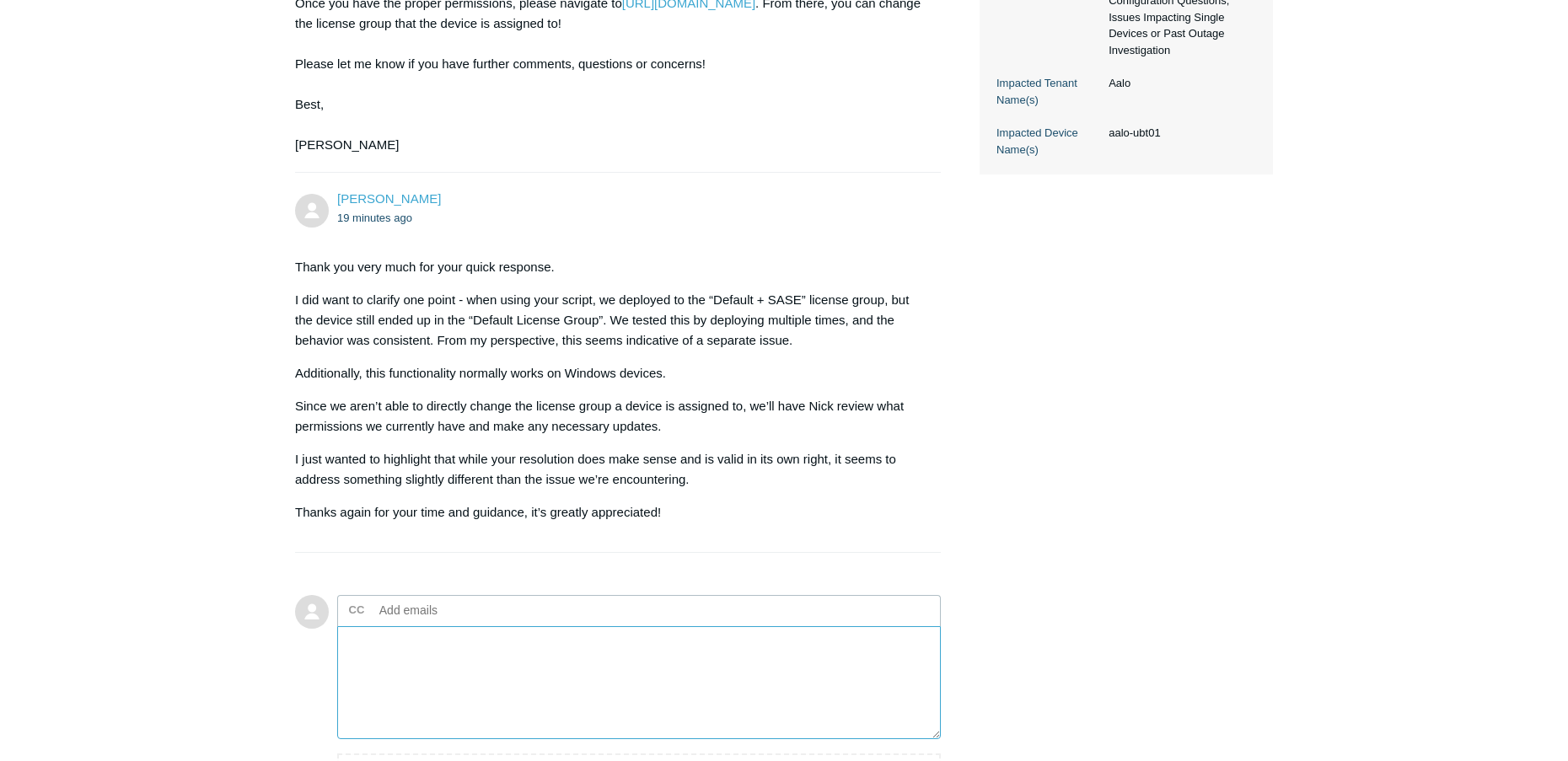
scroll to position [693, 0]
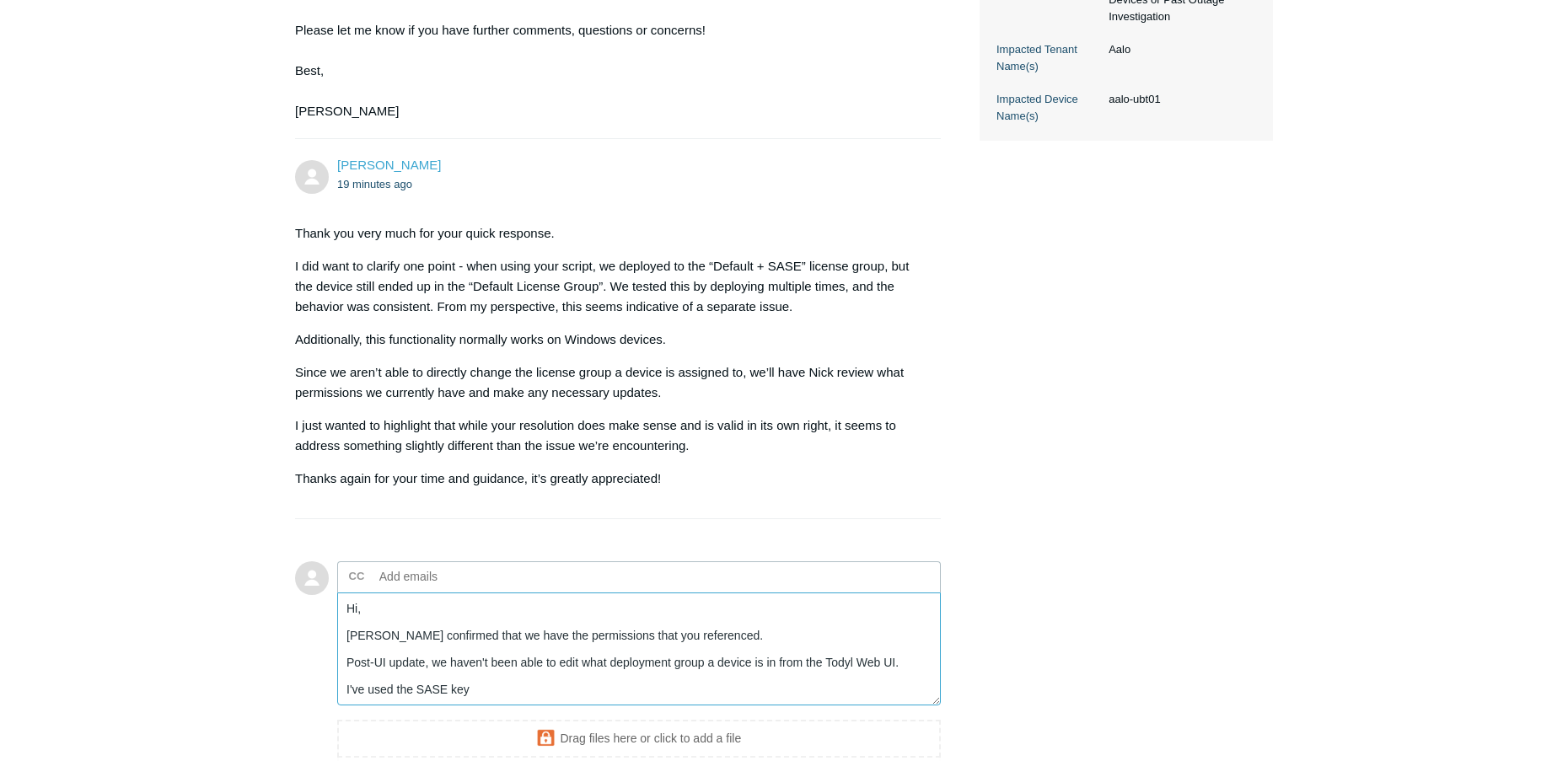
click at [520, 650] on textarea "Hi, Nick confirmed that we have the permissions that you referenced. Post-UI up…" at bounding box center [639, 649] width 604 height 114
paste textarea "ehdaU"
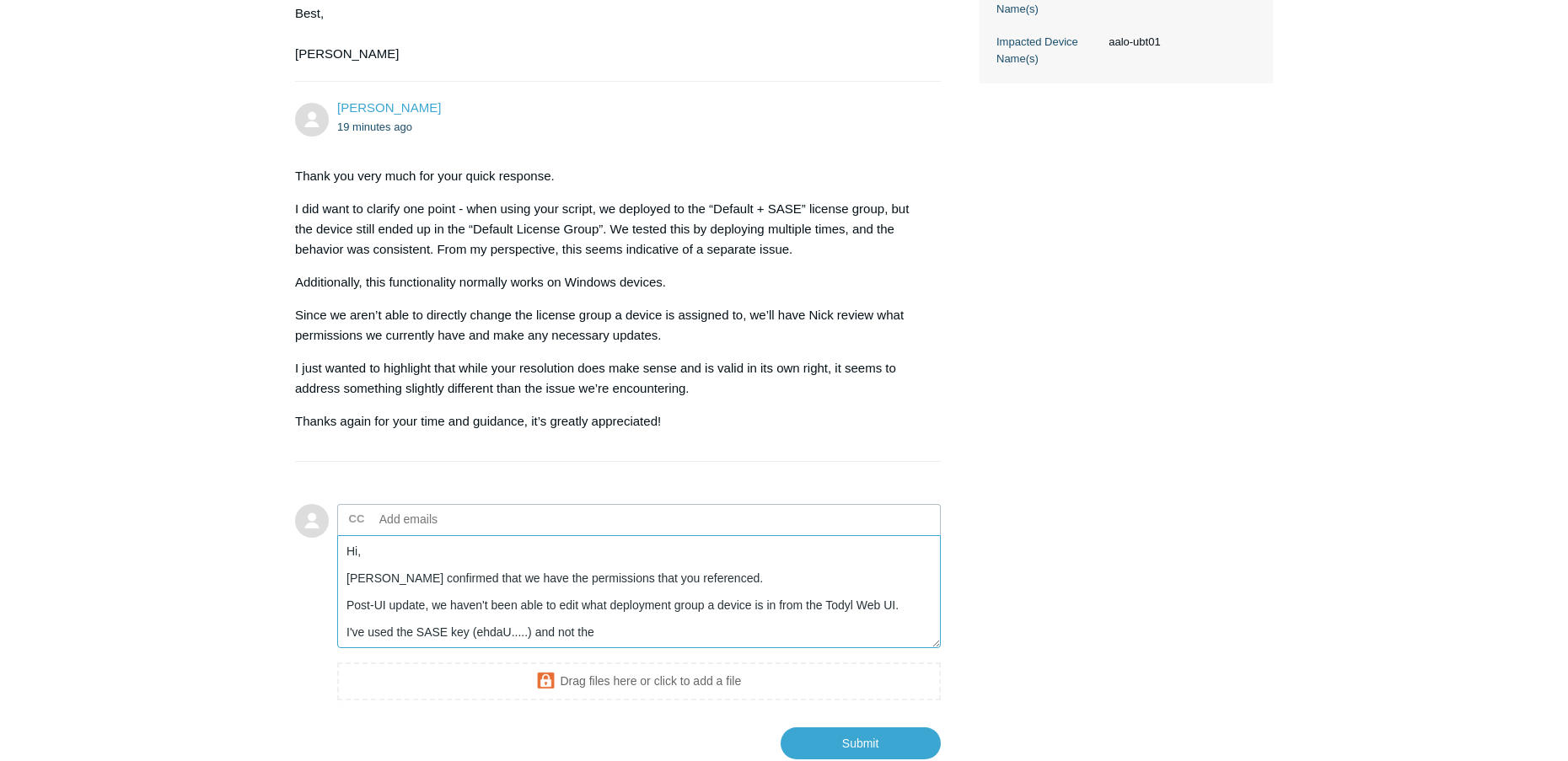
scroll to position [781, 0]
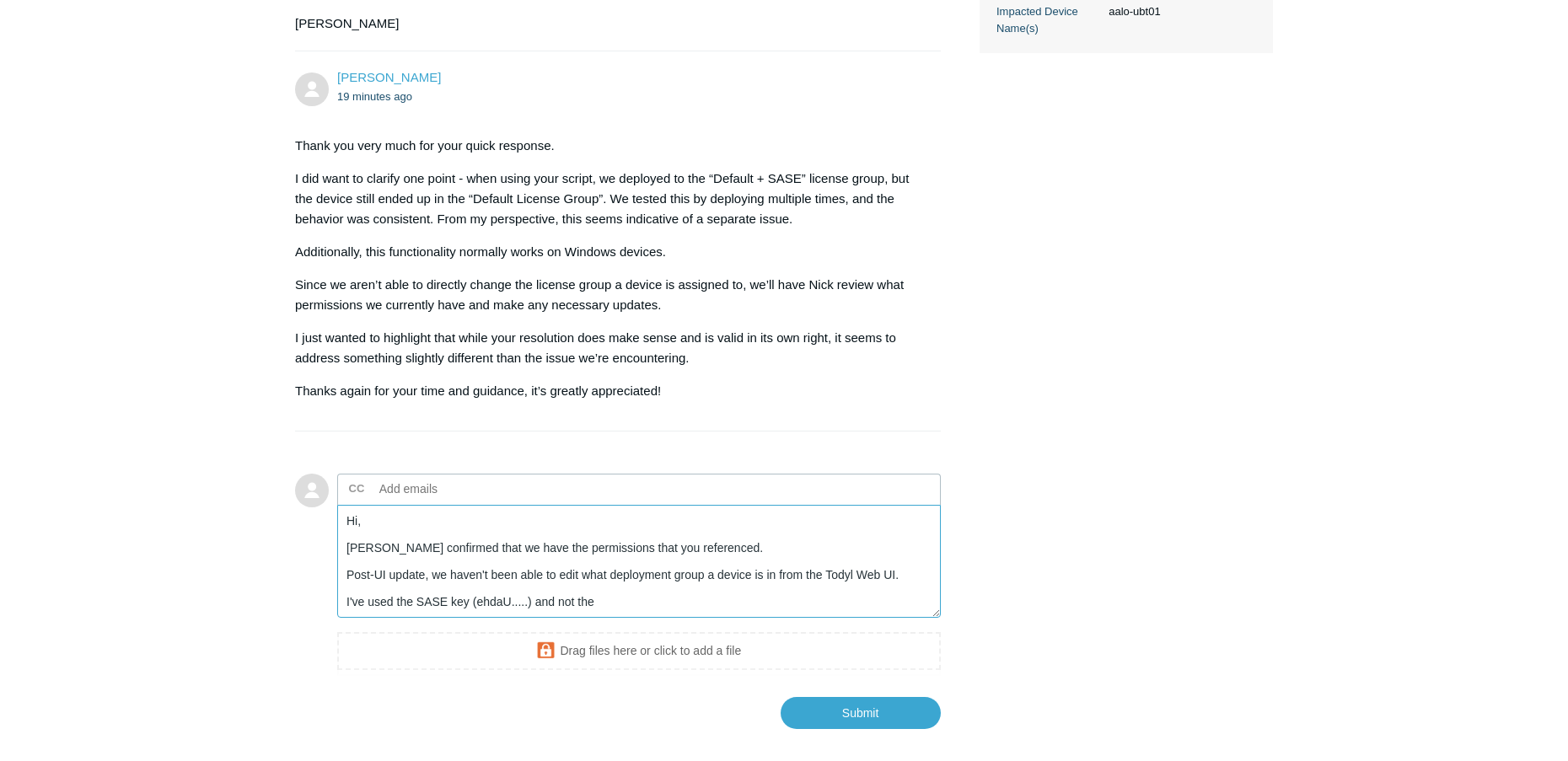
click at [618, 561] on textarea "Hi, Nick confirmed that we have the permissions that you referenced. Post-UI up…" at bounding box center [639, 562] width 604 height 114
paste textarea "igoo5Is"
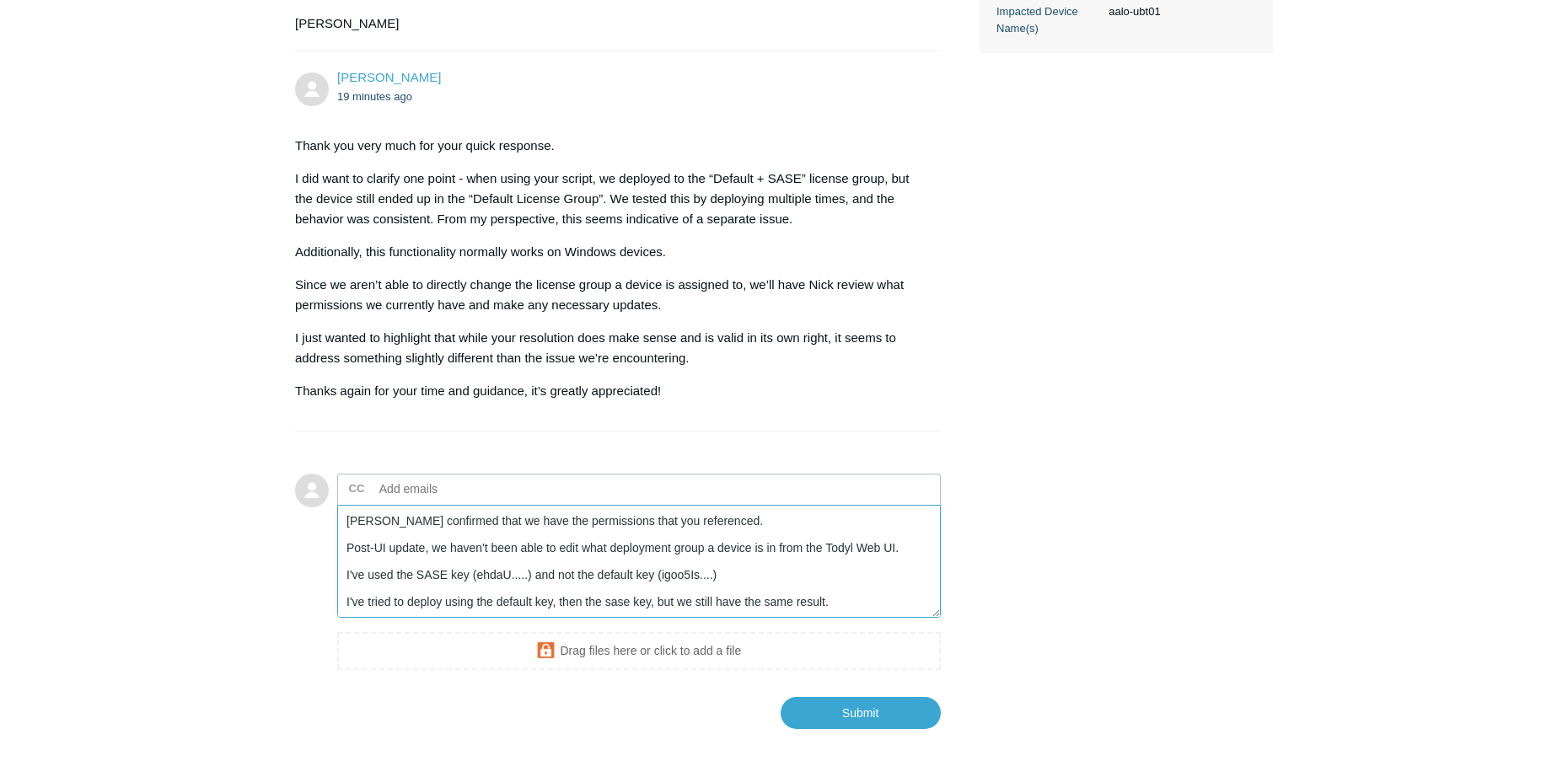
scroll to position [45, 0]
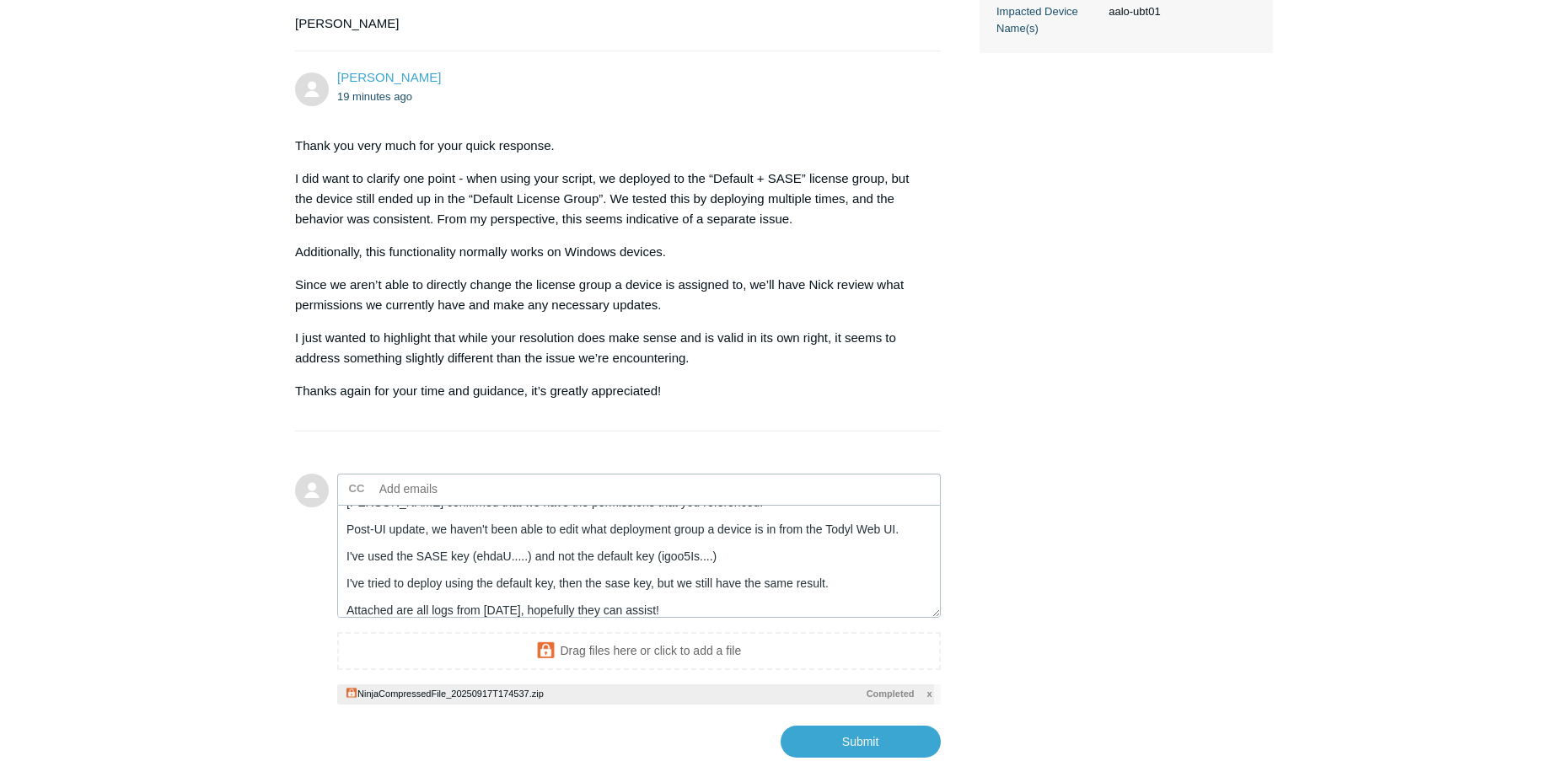
click at [503, 525] on textarea "Hi, Nick confirmed that we have the permissions that you referenced. Post-UI up…" at bounding box center [639, 562] width 604 height 114
click at [540, 505] on textarea "Hi, Nick confirmed that we have the permissions that you referenced. Post-UI up…" at bounding box center [639, 562] width 604 height 114
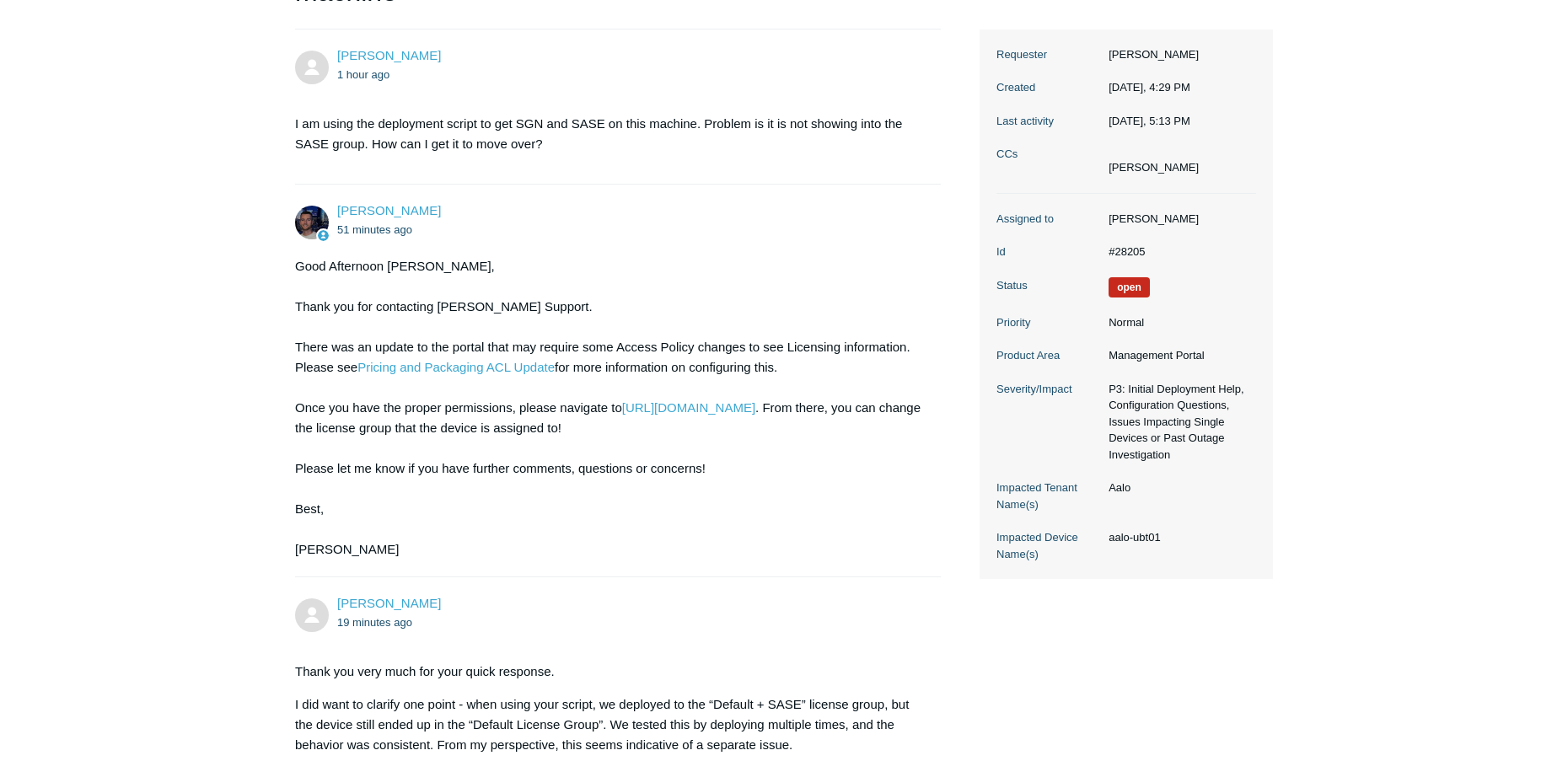
scroll to position [848, 0]
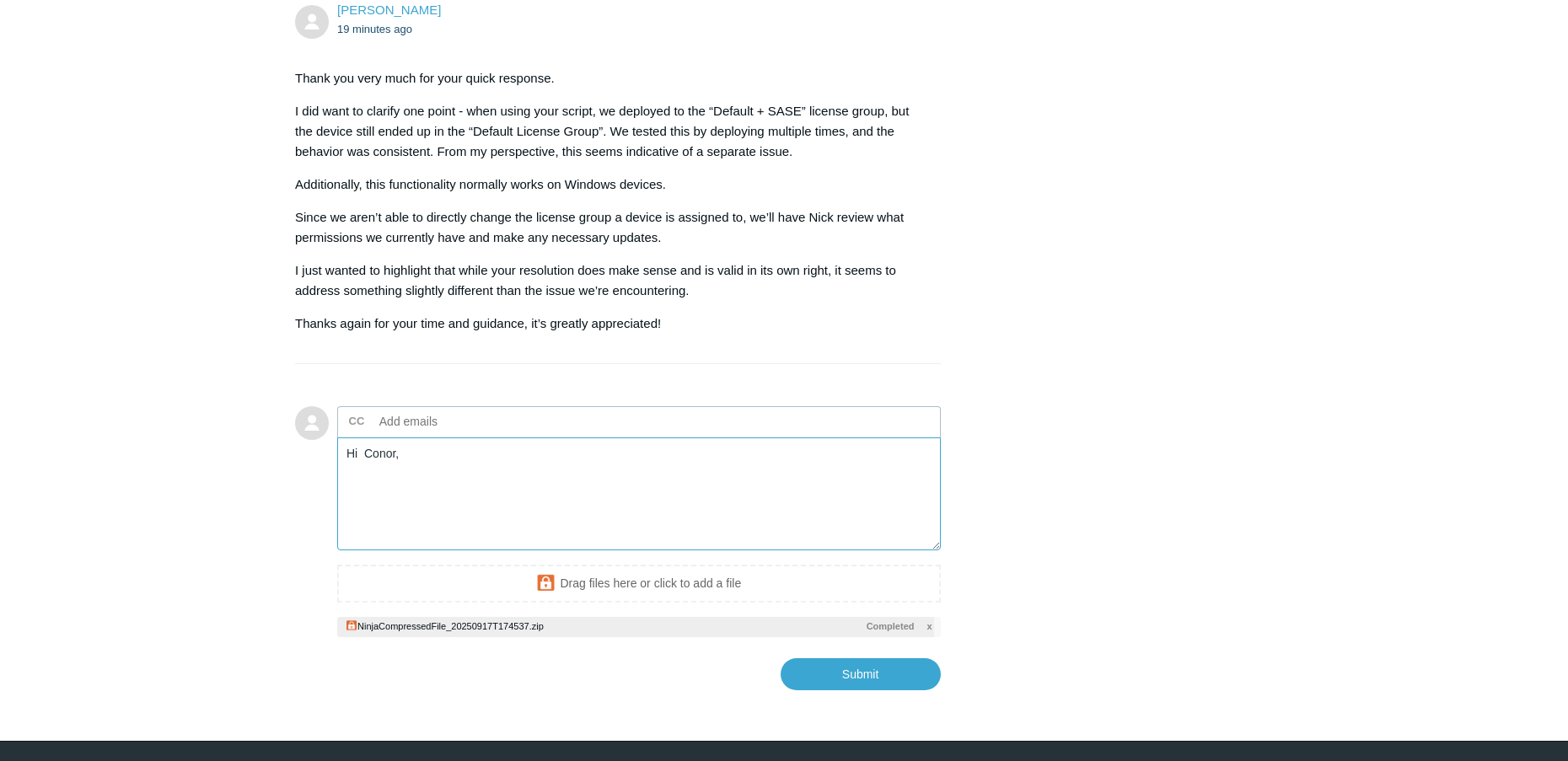
click at [412, 437] on textarea "Hi Conor," at bounding box center [639, 494] width 604 height 114
paste textarea "Nick confirmed that we do have the permissions you referenced. Since the recent…"
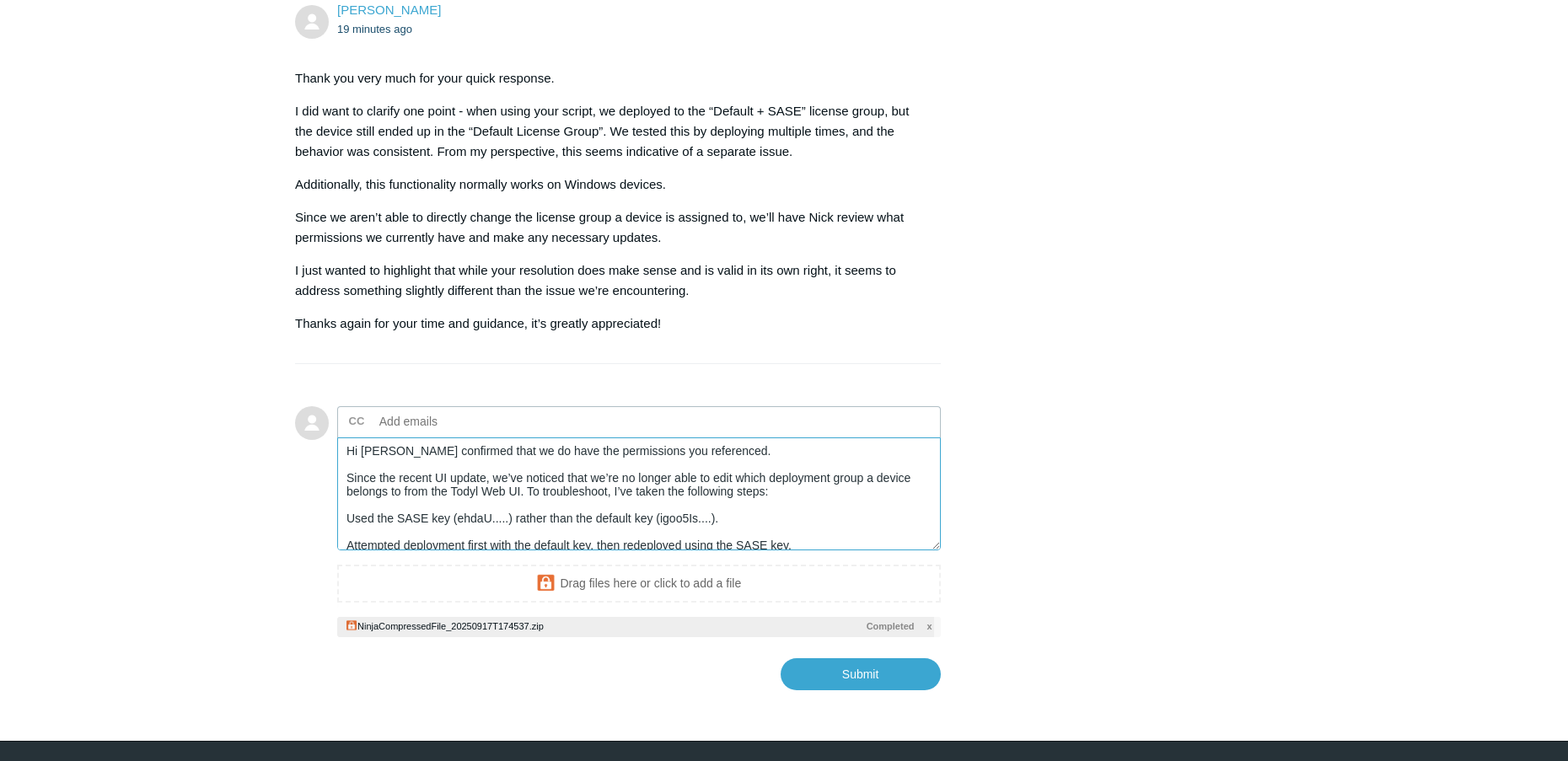
scroll to position [0, 0]
click at [527, 476] on textarea "Hi Connor, Nick confirmed that we do have the permissions you referenced. Since…" at bounding box center [639, 494] width 604 height 114
click at [428, 497] on textarea "Hi Connor, Nick confirmed that we do have the permissions you referenced. Since…" at bounding box center [639, 494] width 604 height 114
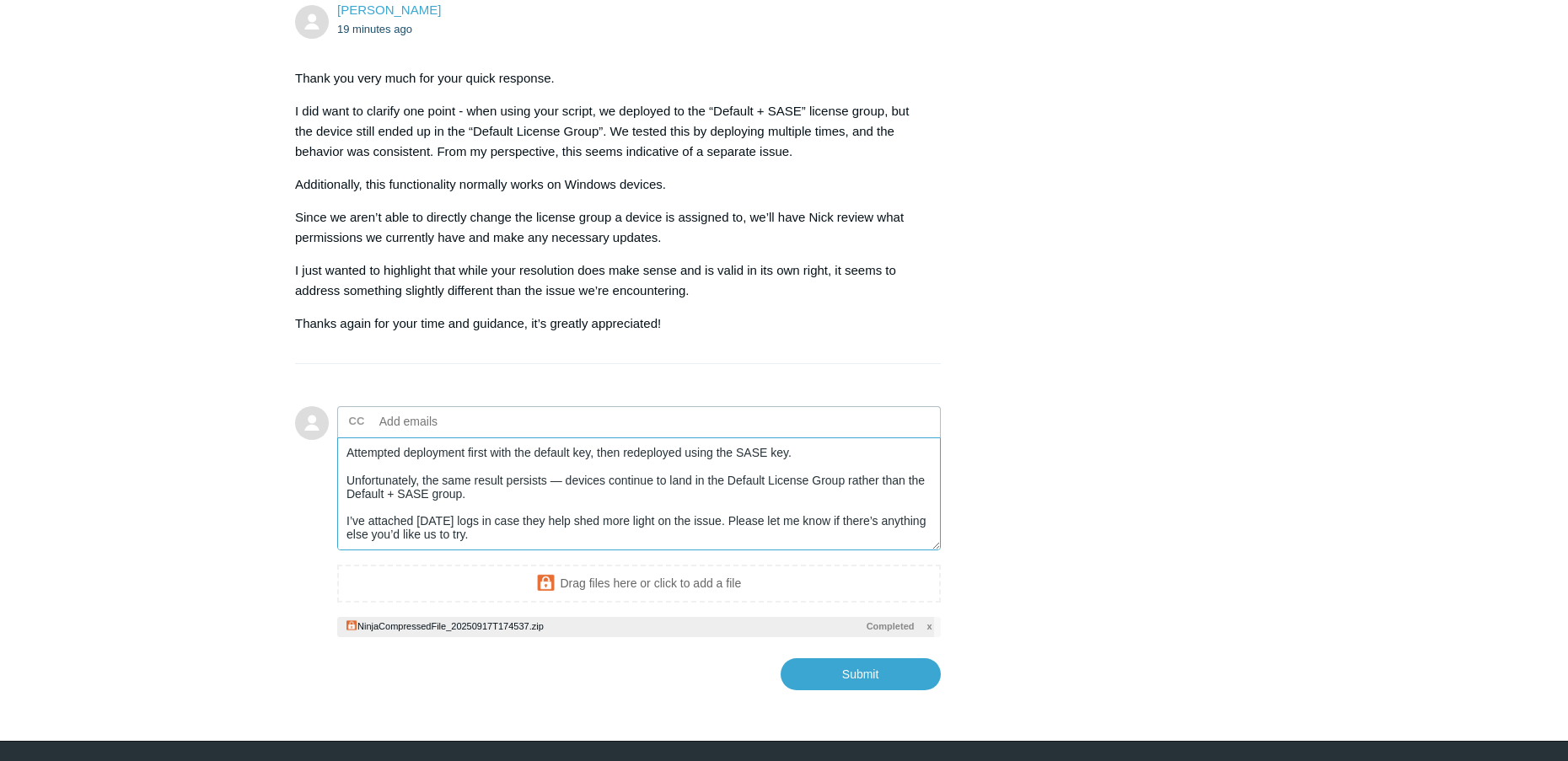
scroll to position [71, 0]
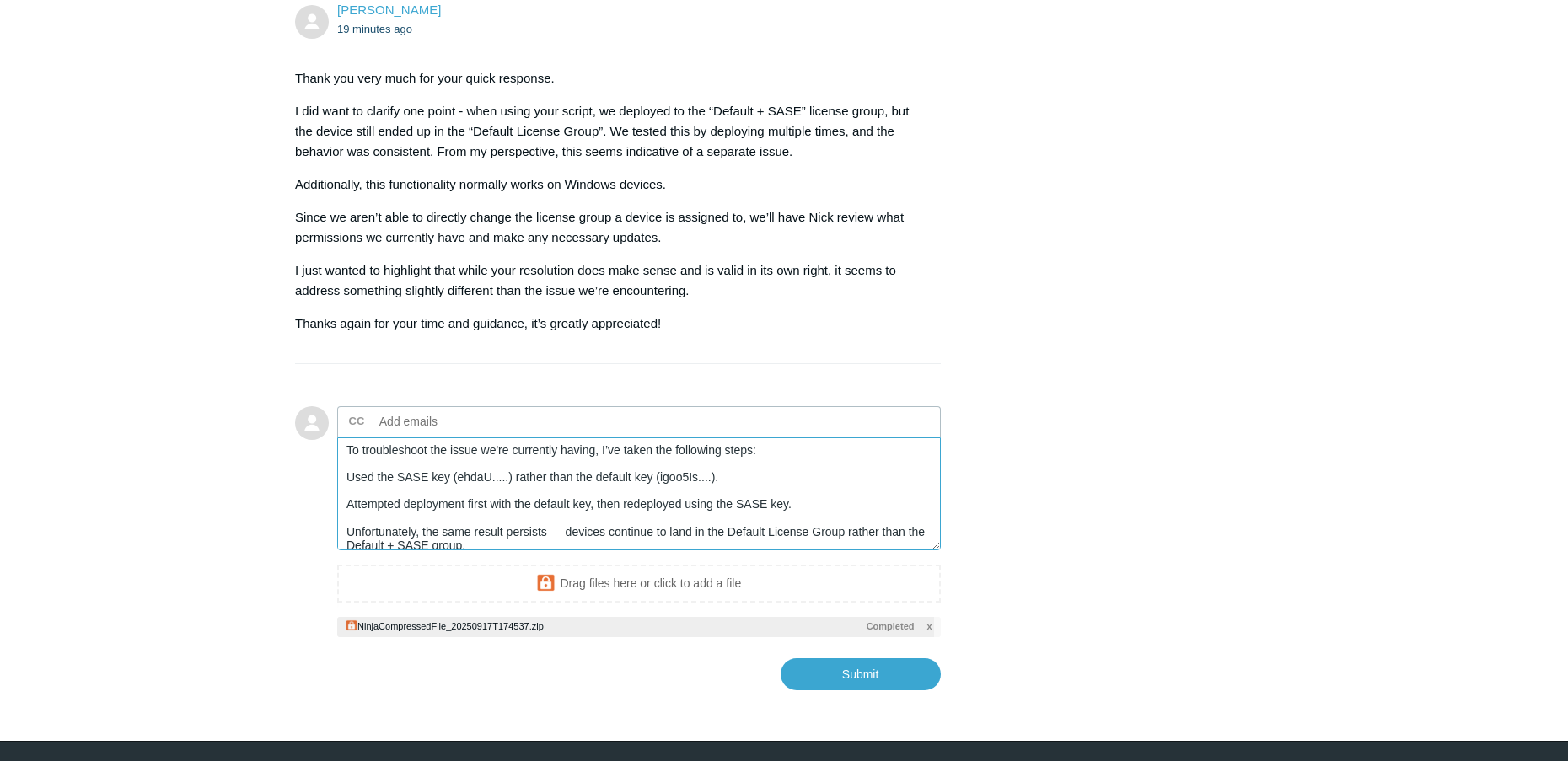
click at [810, 493] on textarea "Hi Connor, Nick confirmed that we do have the permissions you referenced. Since…" at bounding box center [639, 494] width 604 height 114
drag, startPoint x: 810, startPoint y: 493, endPoint x: 572, endPoint y: 451, distance: 241.7
click at [569, 453] on textarea "Hi Connor, Nick confirmed that we do have the permissions you referenced. Since…" at bounding box center [639, 494] width 604 height 114
drag, startPoint x: 600, startPoint y: 435, endPoint x: 326, endPoint y: 428, distance: 274.1
click at [337, 437] on textarea "Hi Connor, Nick confirmed that we do have the permissions you referenced. Since…" at bounding box center [639, 494] width 604 height 114
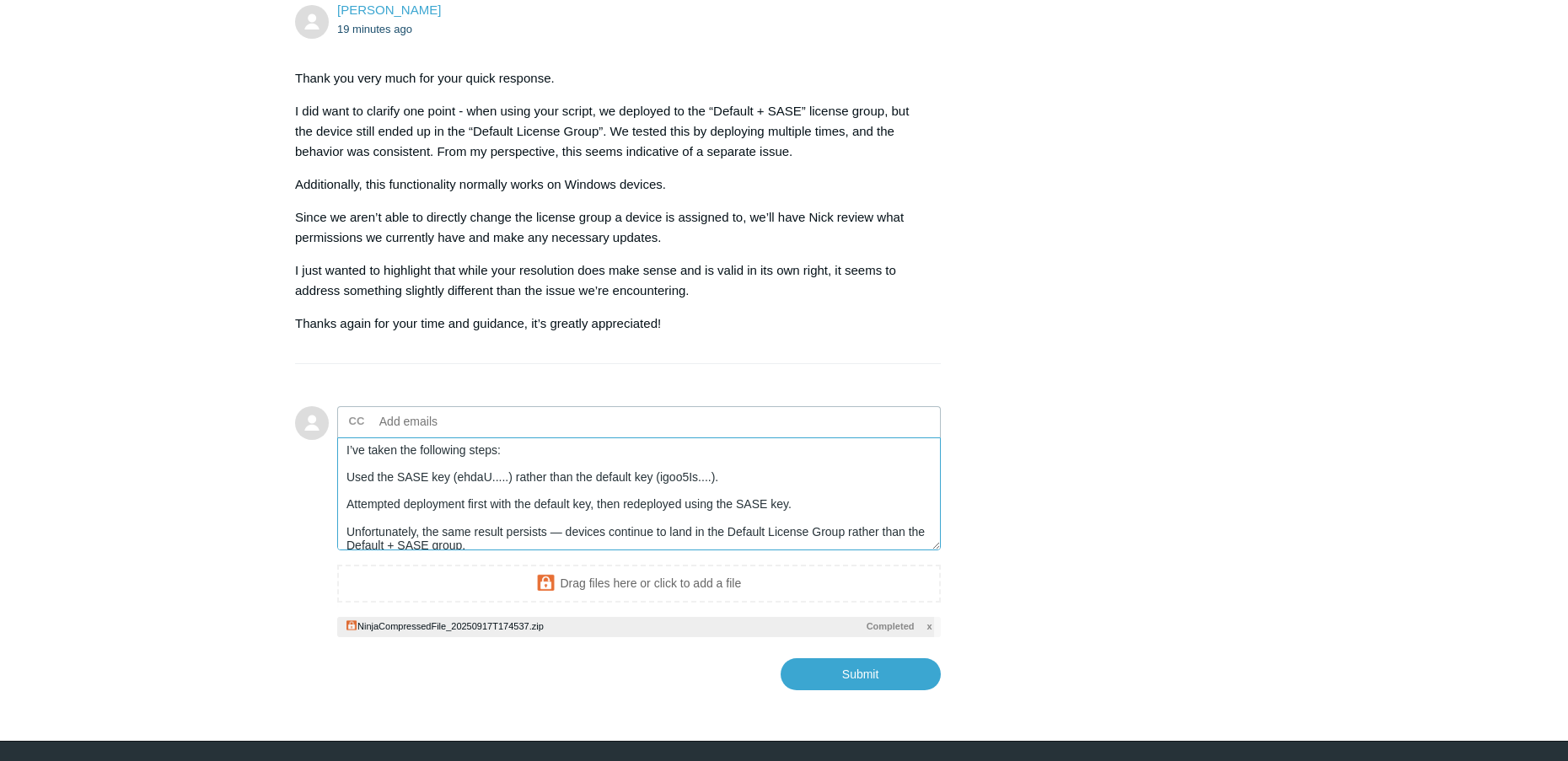
click at [386, 437] on textarea "Hi Connor, Nick confirmed that we do have the permissions you referenced. Since…" at bounding box center [639, 494] width 604 height 114
click at [795, 492] on textarea "Hi Connor, Nick confirmed that we do have the permissions you referenced. Since…" at bounding box center [639, 494] width 604 height 114
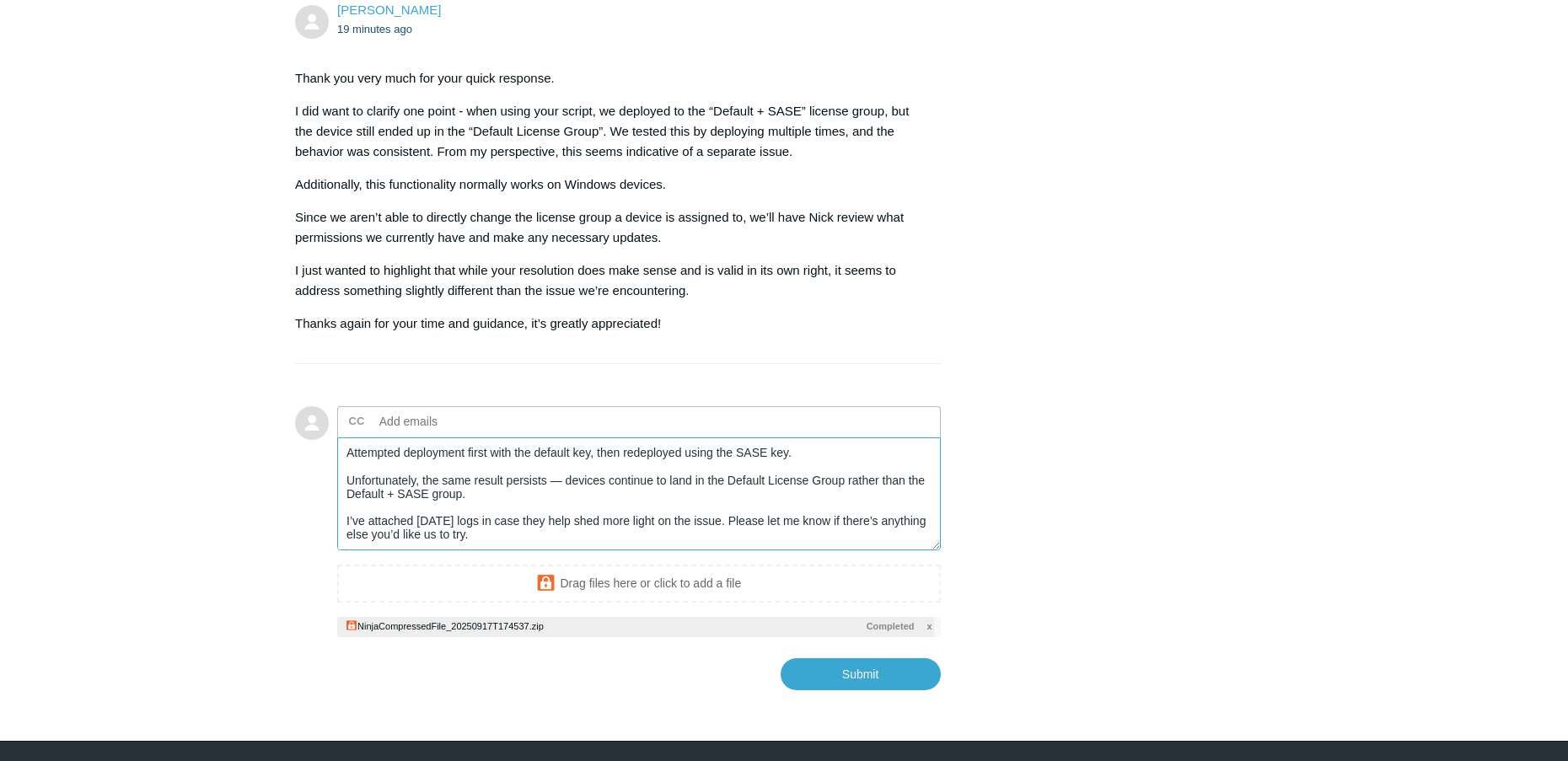
scroll to position [149, 0]
click at [562, 437] on textarea "Hi Connor, Nick confirmed that we do have the permissions you referenced. Since…" at bounding box center [639, 494] width 604 height 114
click at [534, 491] on textarea "Hi Connor, Nick confirmed that we do have the permissions you referenced. Since…" at bounding box center [639, 494] width 604 height 114
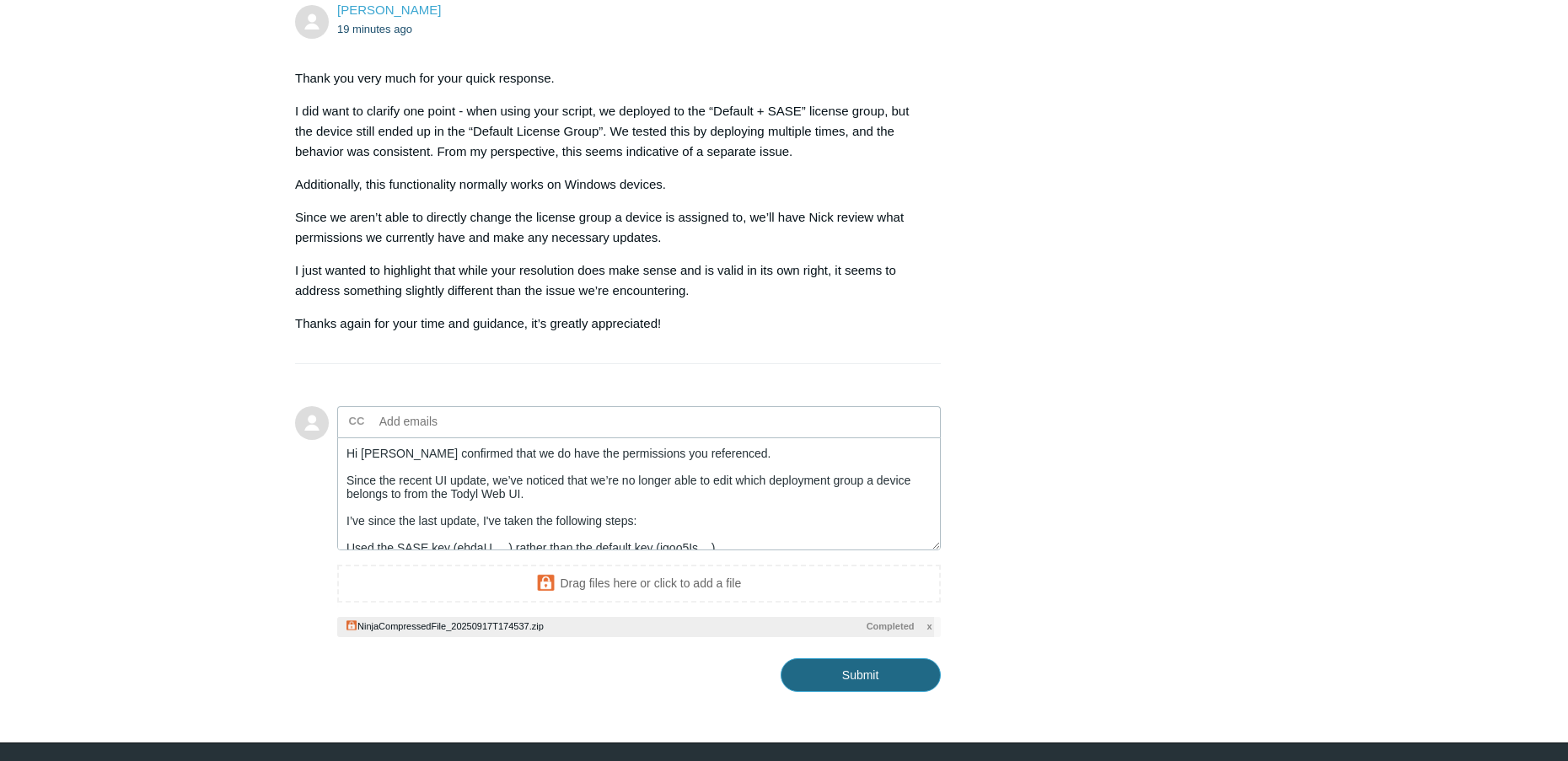
click at [837, 658] on input "Submit" at bounding box center [861, 675] width 160 height 34
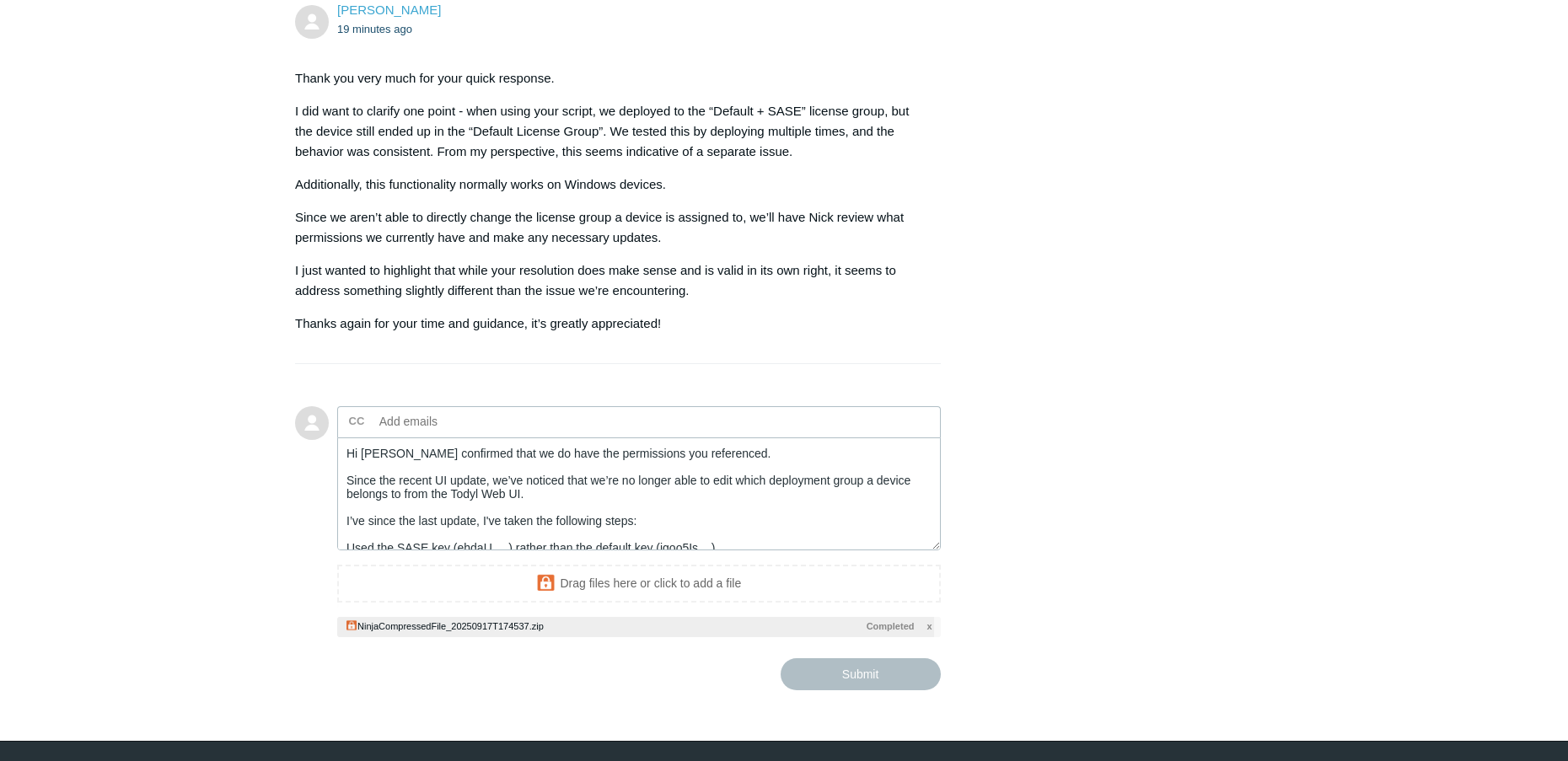
type textarea "Hi Connor, Nick confirmed that we do have the permissions you referenced. Since…"
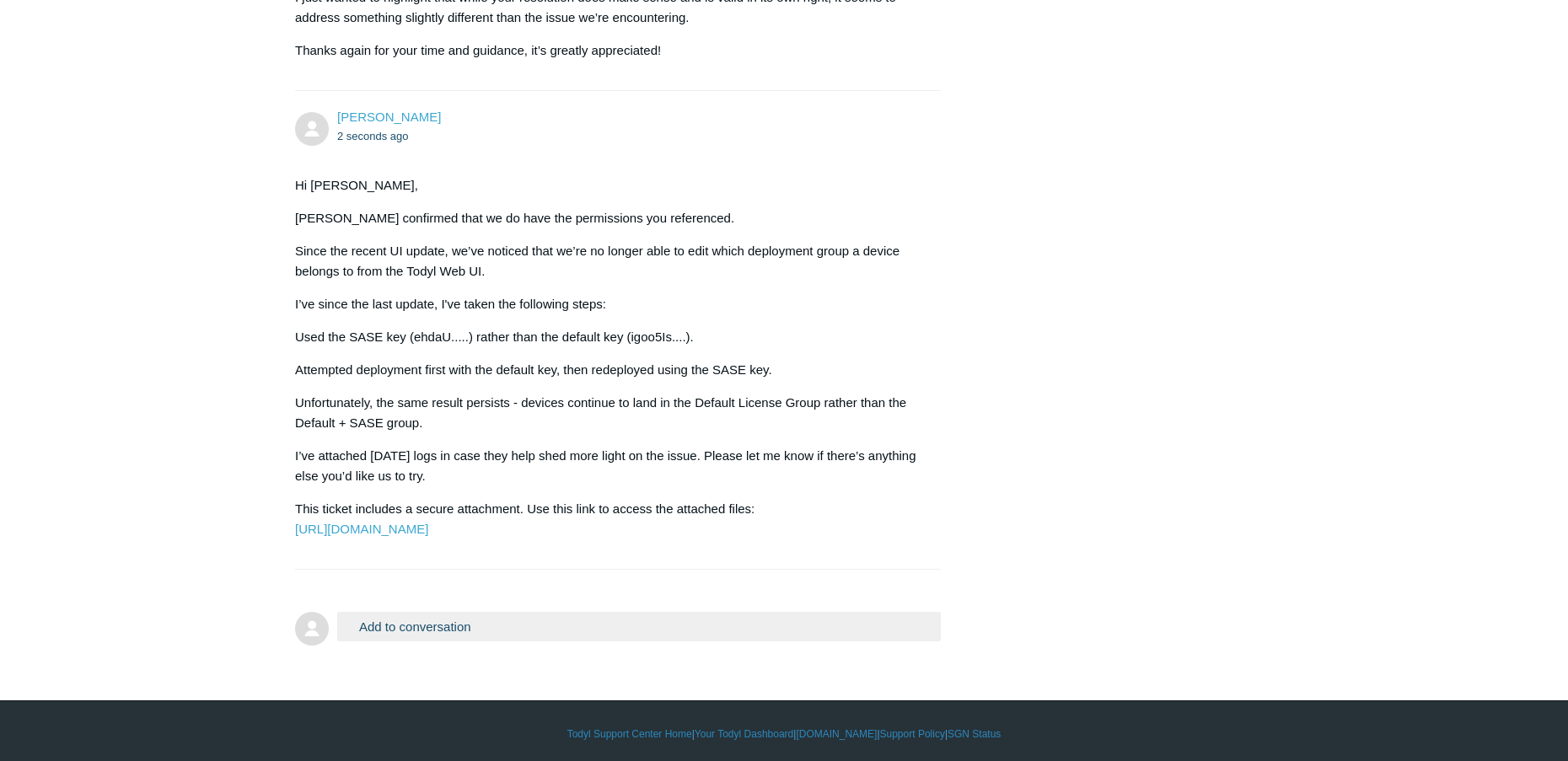
scroll to position [1125, 0]
